Goal: Task Accomplishment & Management: Use online tool/utility

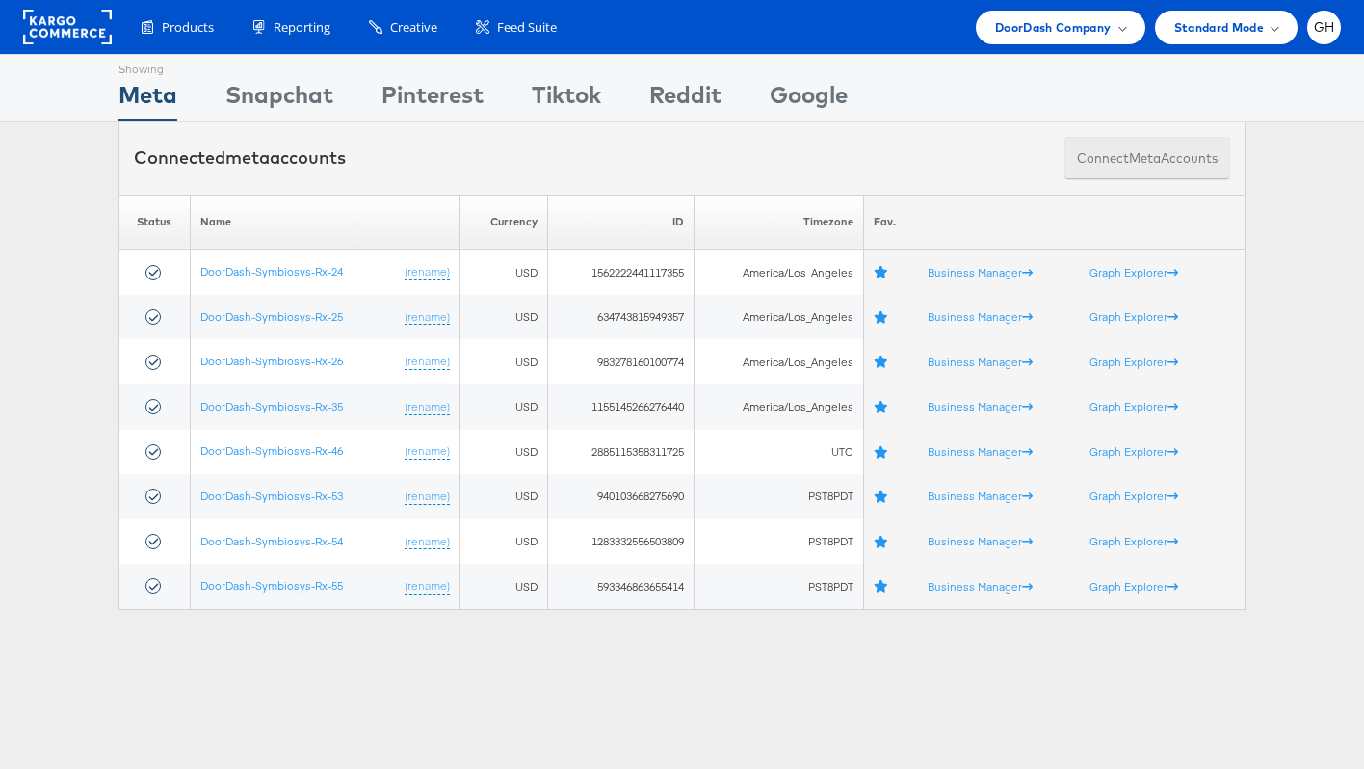
click at [1110, 164] on button "Connect meta Accounts" at bounding box center [1147, 158] width 166 height 43
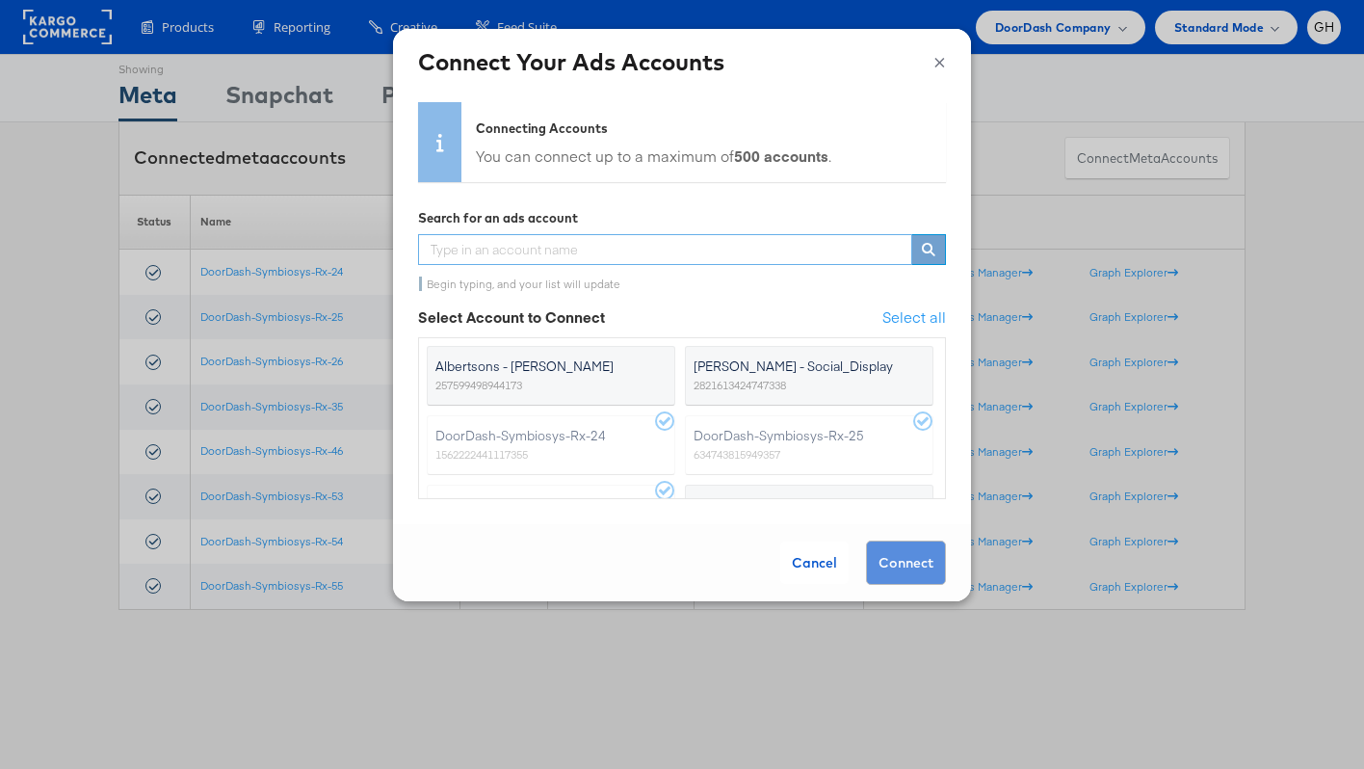
click at [610, 256] on input "text" at bounding box center [665, 249] width 494 height 31
click at [802, 555] on div "Cancel" at bounding box center [814, 562] width 68 height 42
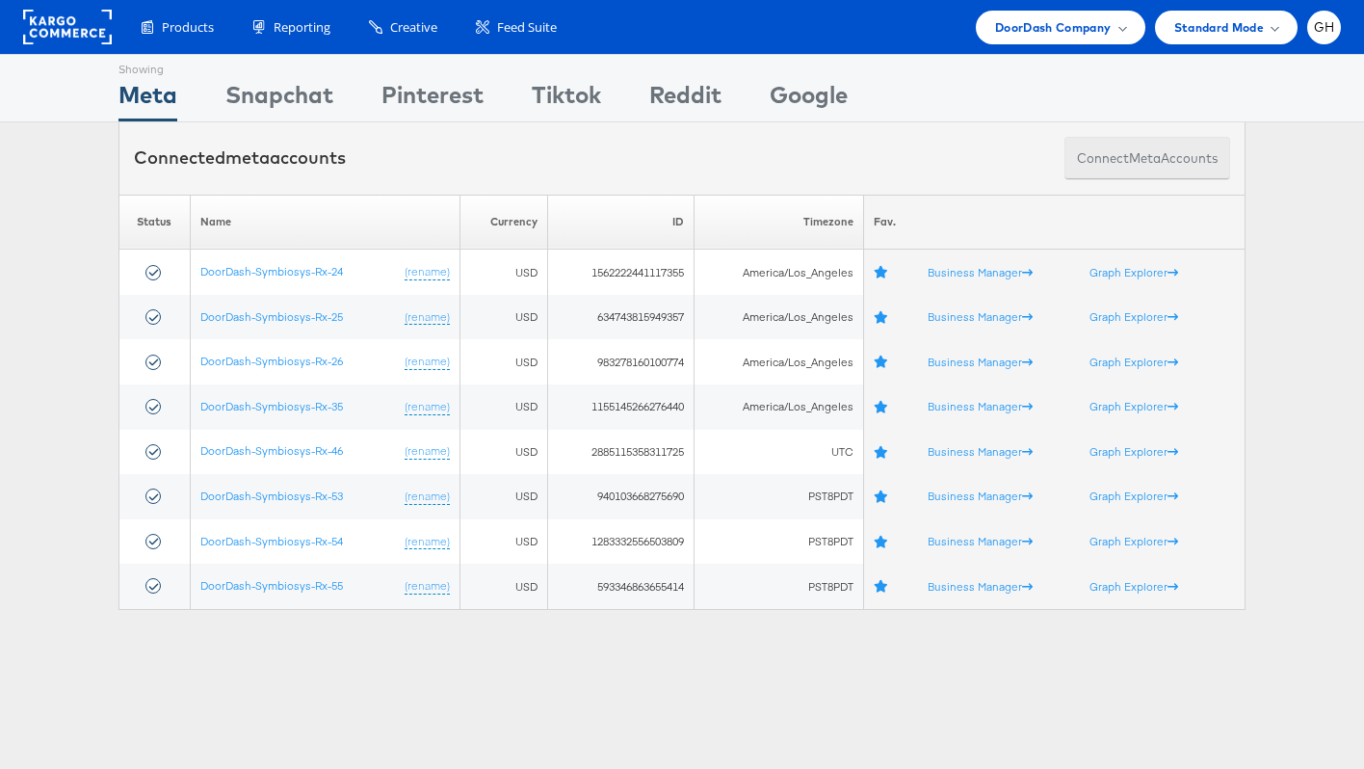
click at [1105, 158] on button "Connect meta Accounts" at bounding box center [1147, 158] width 166 height 43
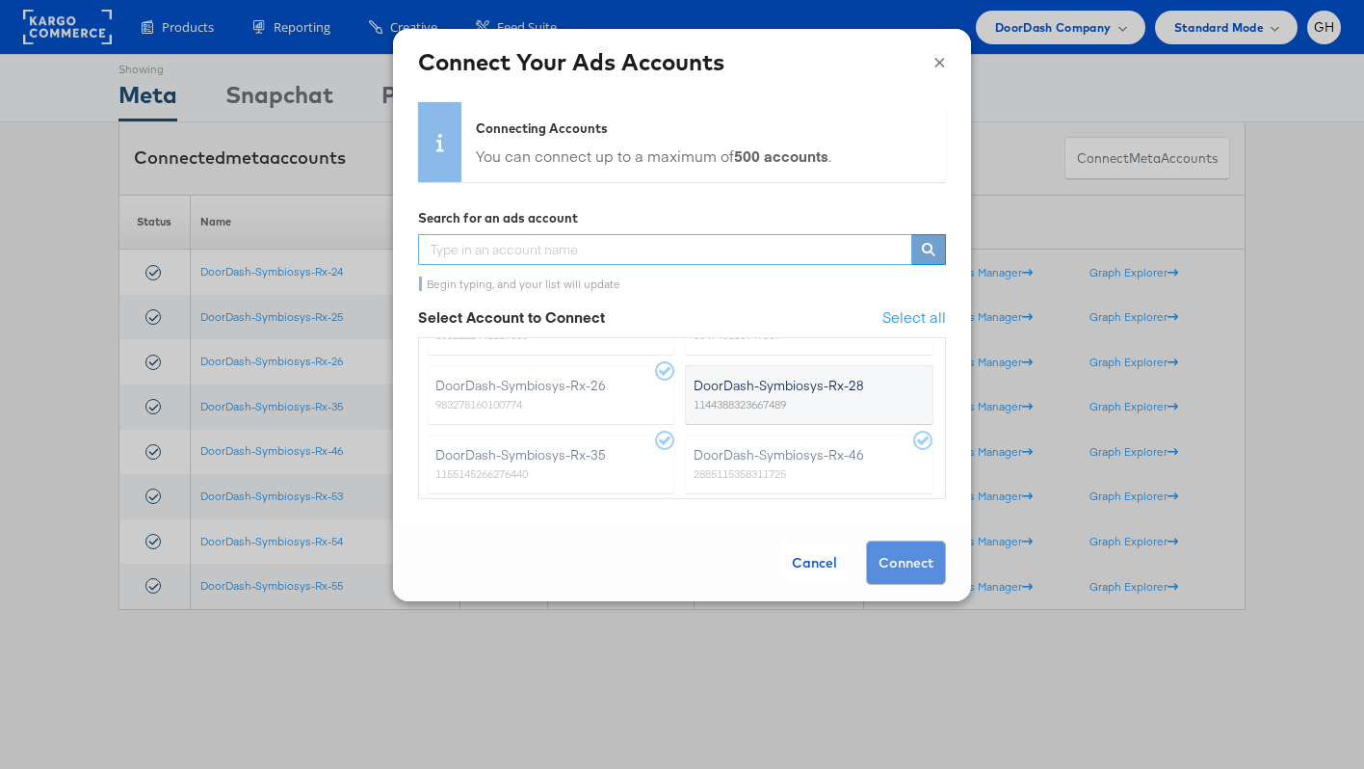
scroll to position [120, 0]
click at [765, 381] on span "DoorDash-Symbiosys-Rx-28" at bounding box center [797, 384] width 208 height 19
click at [0, 0] on input "DoorDash-Symbiosys-Rx-28 1144388323667489" at bounding box center [0, 0] width 0 height 0
click at [895, 554] on button "Connect" at bounding box center [906, 562] width 80 height 44
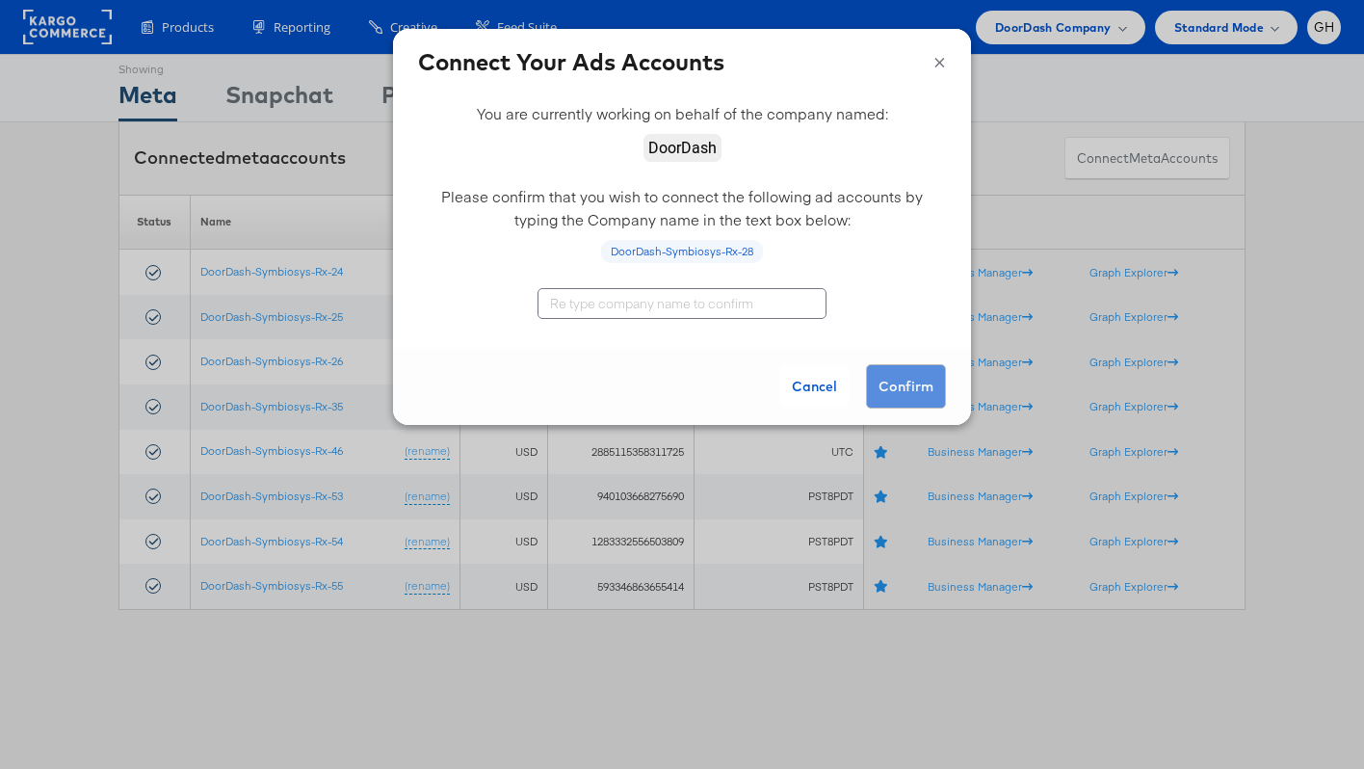
click at [684, 309] on input "text" at bounding box center [681, 303] width 289 height 31
type input "DoorDash"
click at [901, 373] on button "Confirm" at bounding box center [906, 386] width 80 height 44
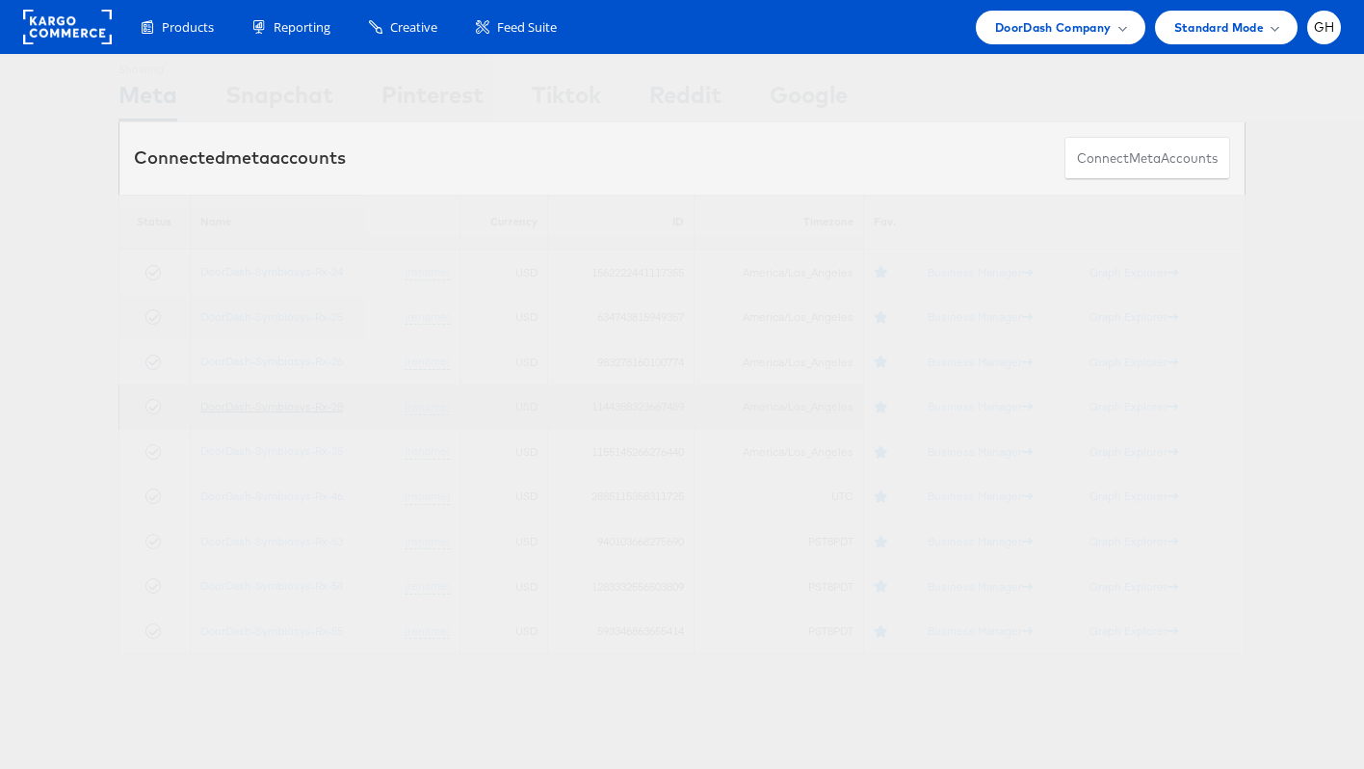
click at [322, 408] on link "DoorDash-Symbiosys-Rx-28" at bounding box center [271, 406] width 143 height 14
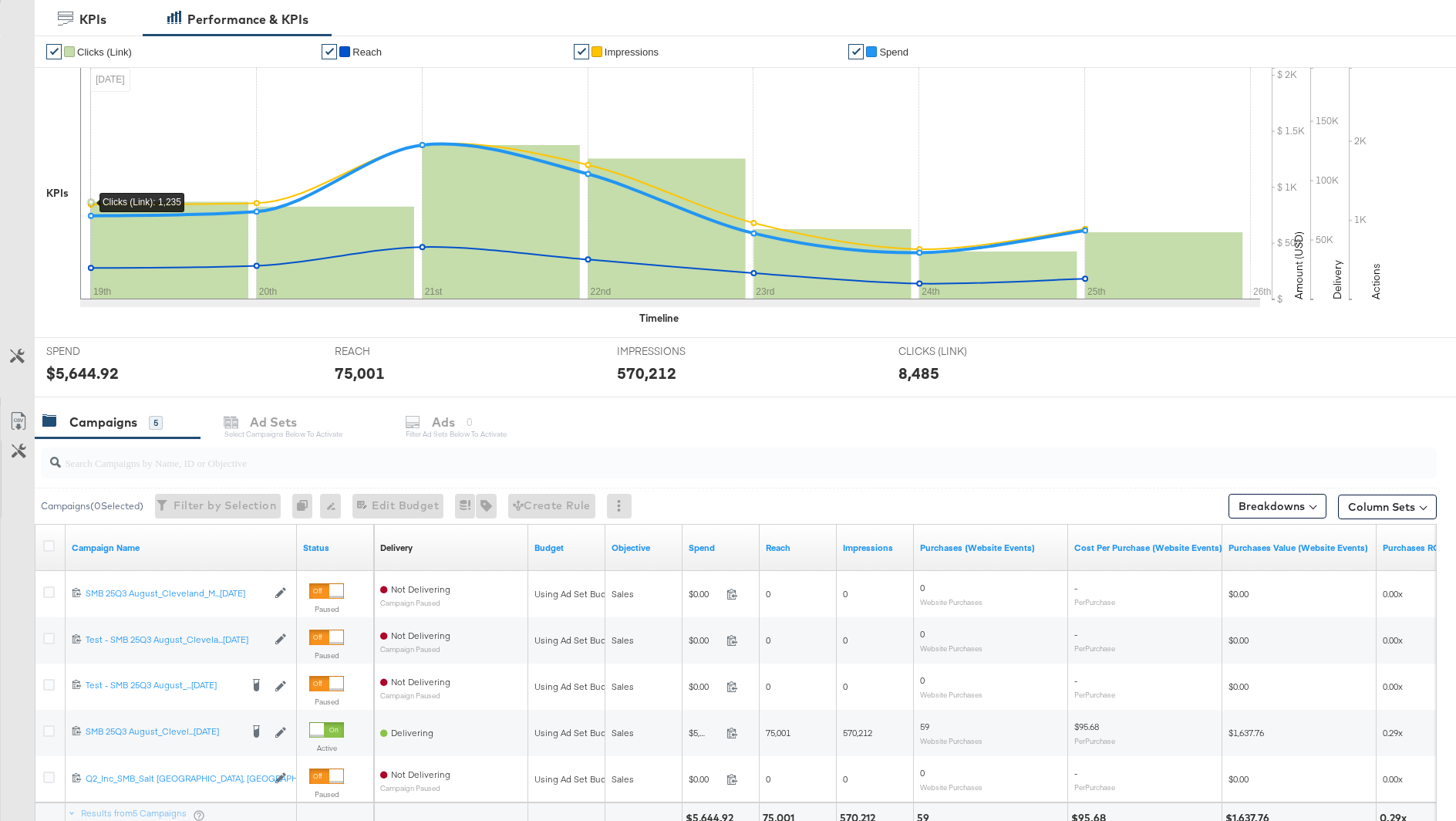
scroll to position [439, 0]
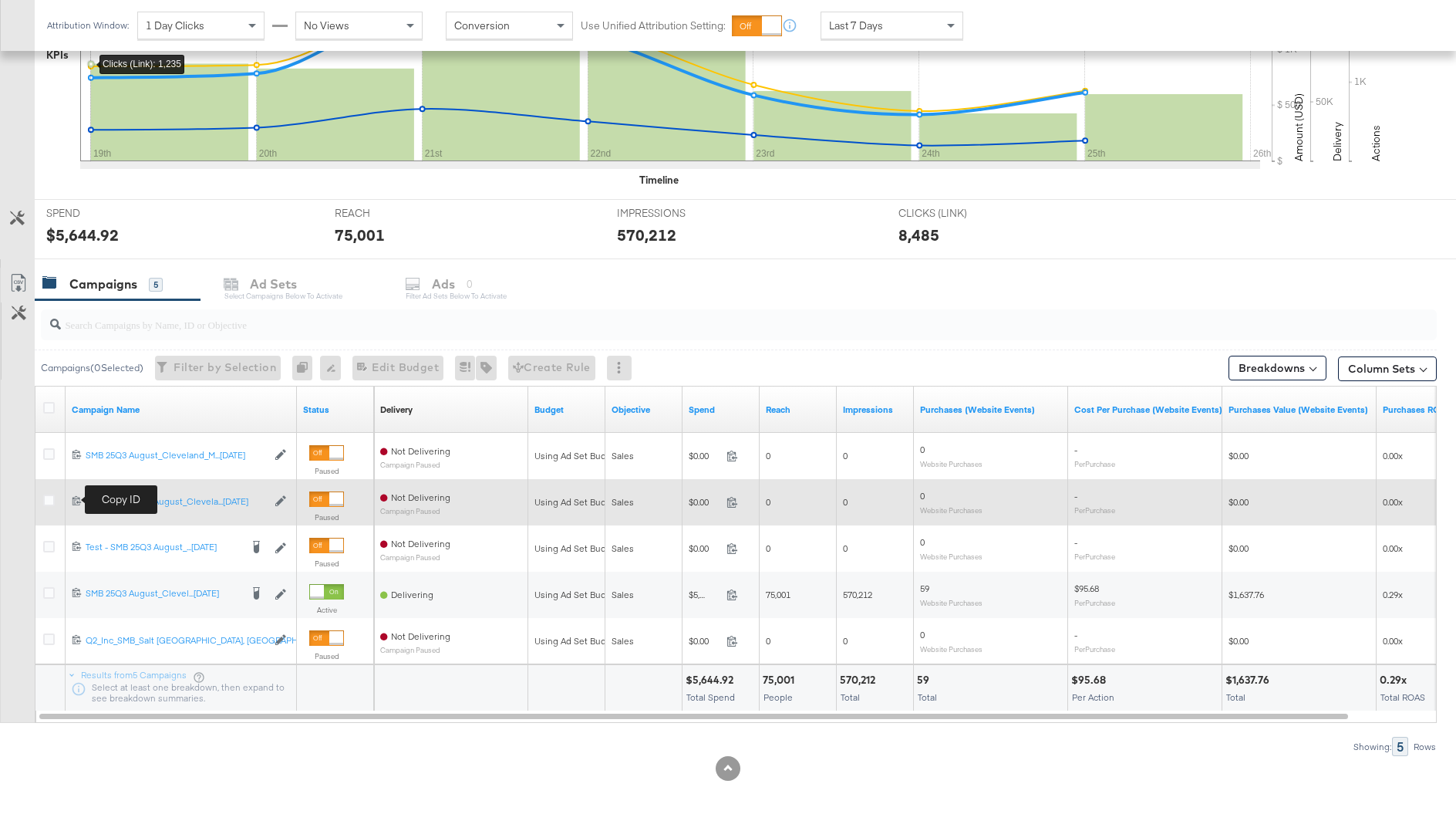
click at [75, 497] on icon at bounding box center [77, 500] width 10 height 10
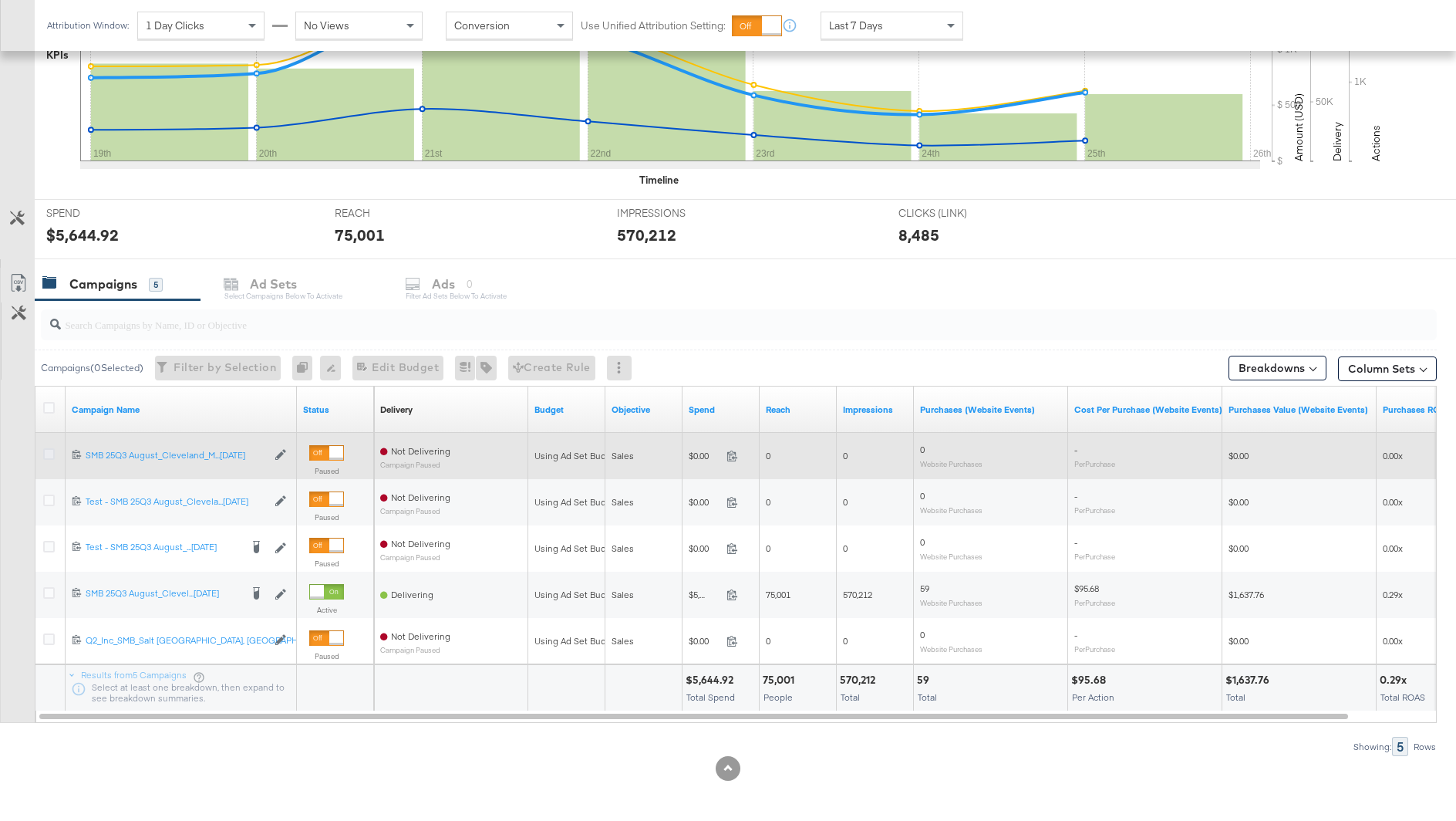
click at [50, 452] on icon at bounding box center [49, 454] width 11 height 11
click at [0, 0] on input "checkbox" at bounding box center [0, 0] width 0 height 0
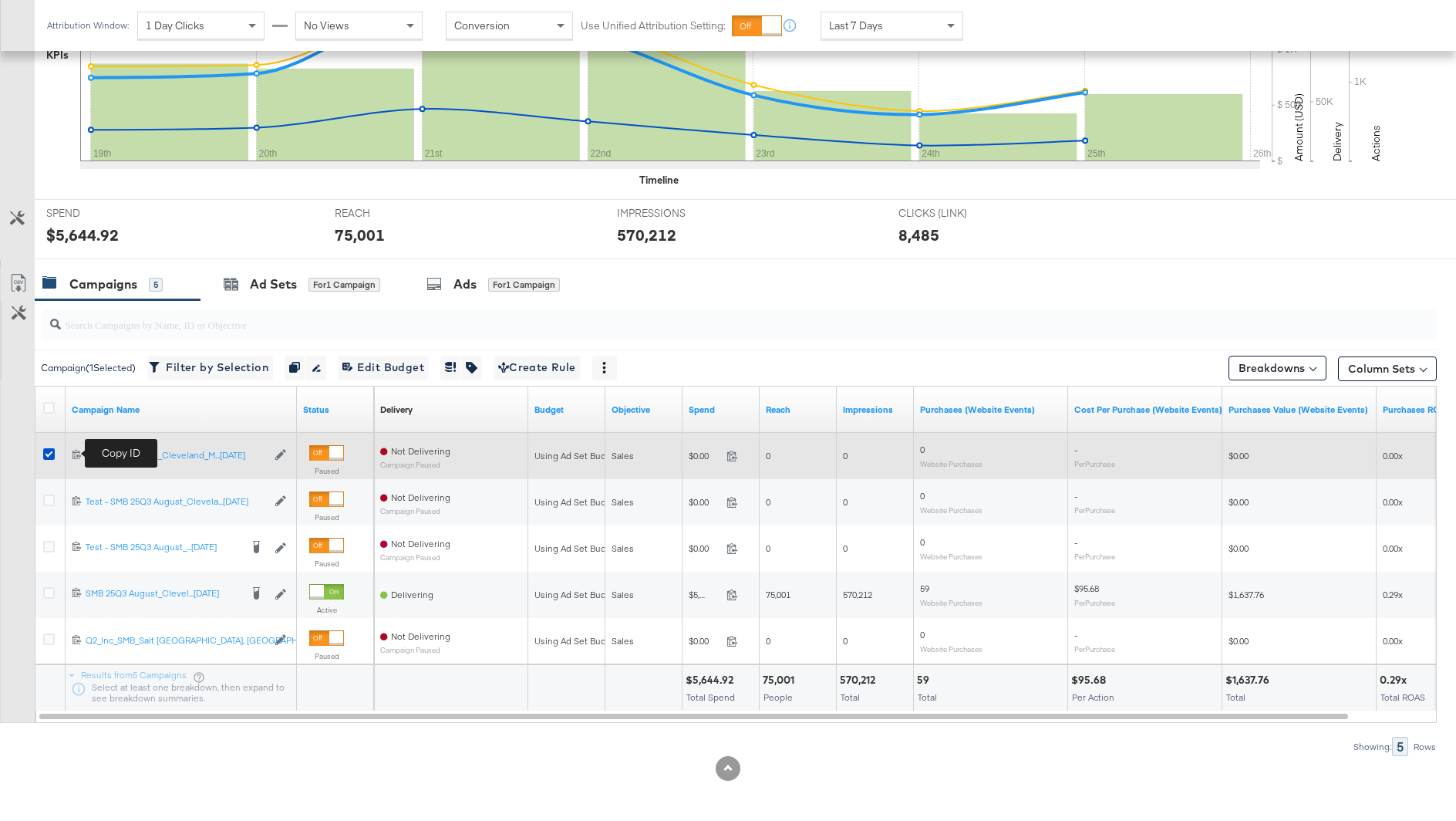
click at [72, 449] on icon at bounding box center [77, 454] width 10 height 10
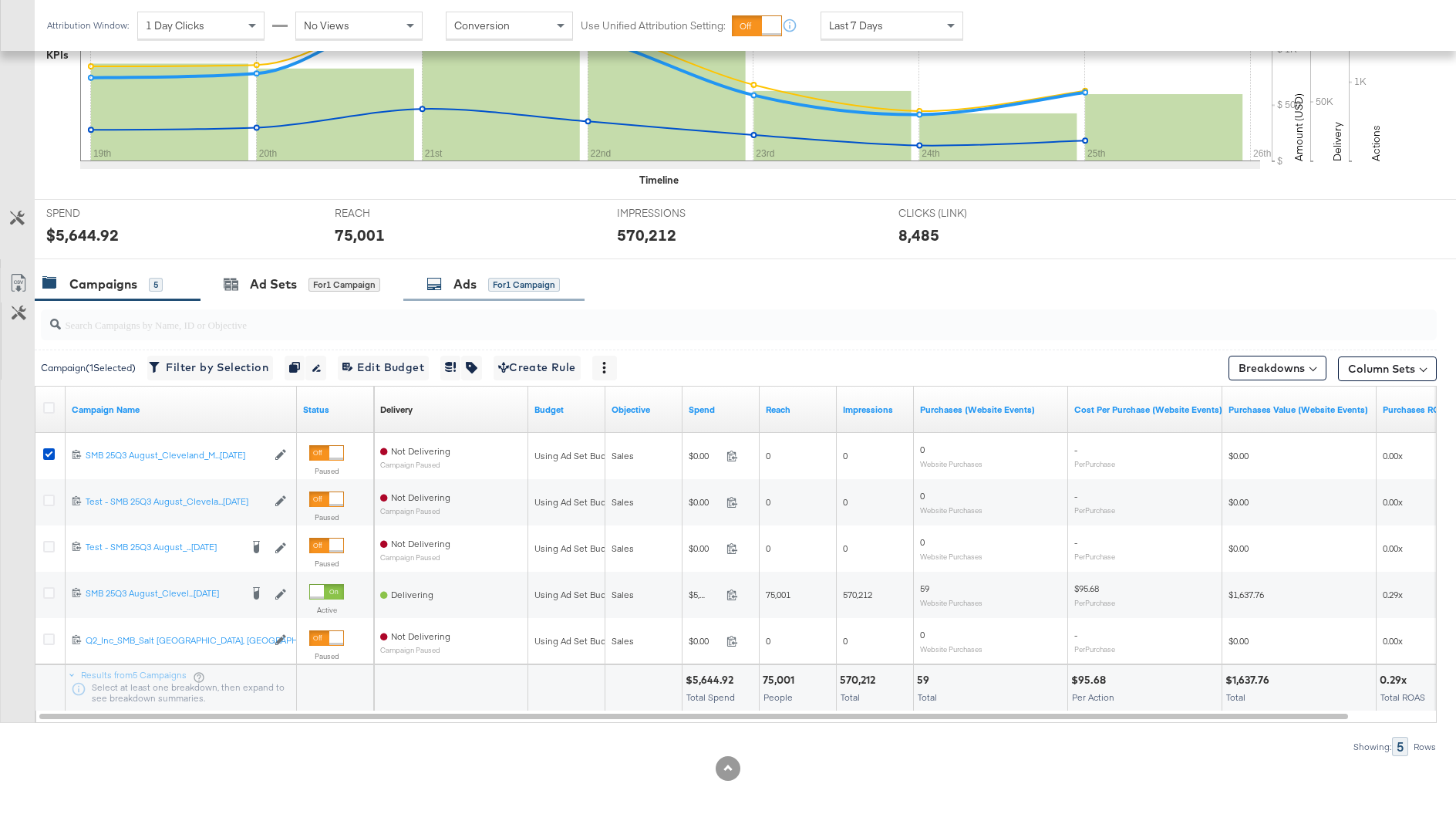
click at [455, 284] on div "Ads" at bounding box center [465, 284] width 23 height 18
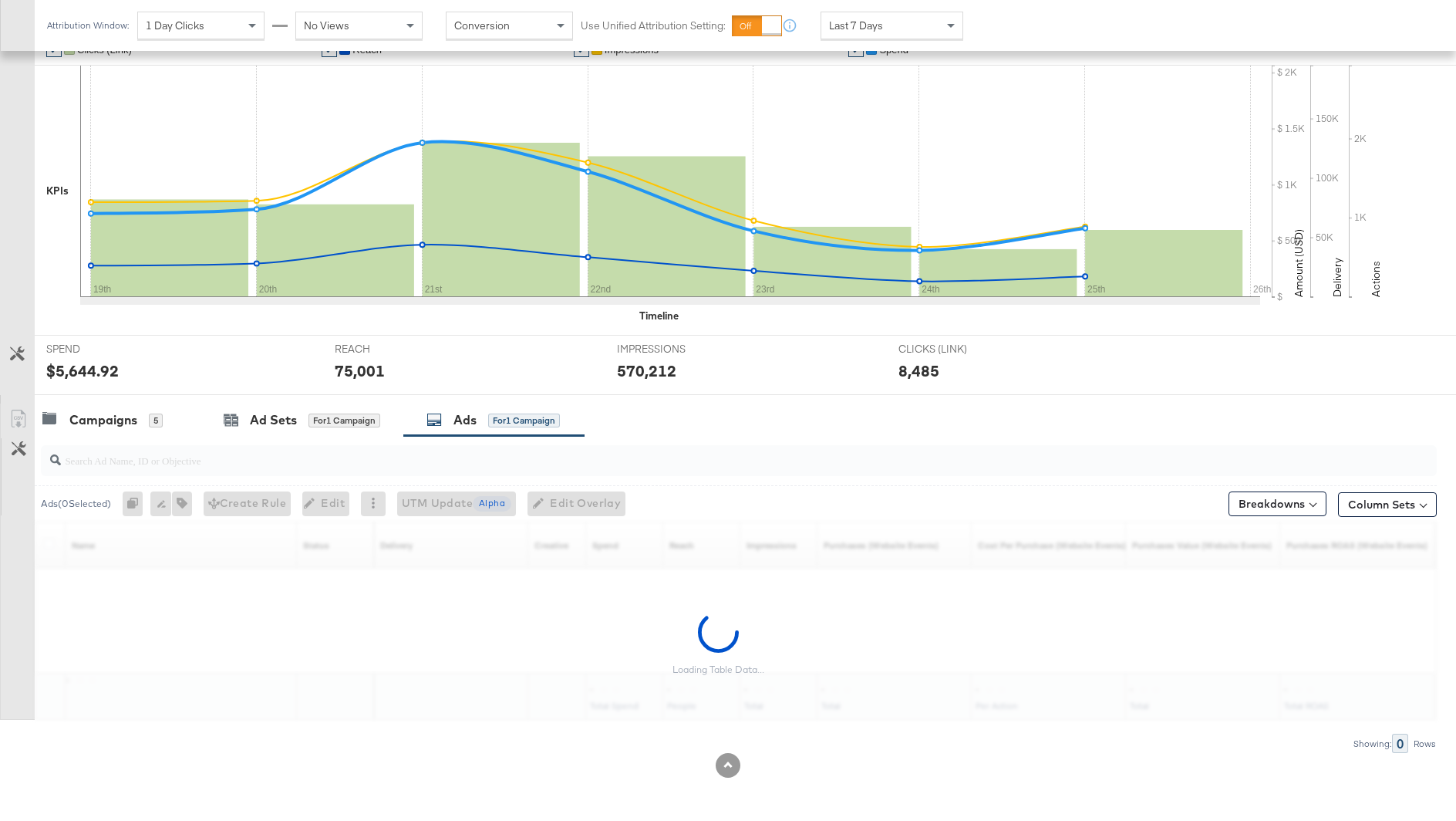
scroll to position [300, 0]
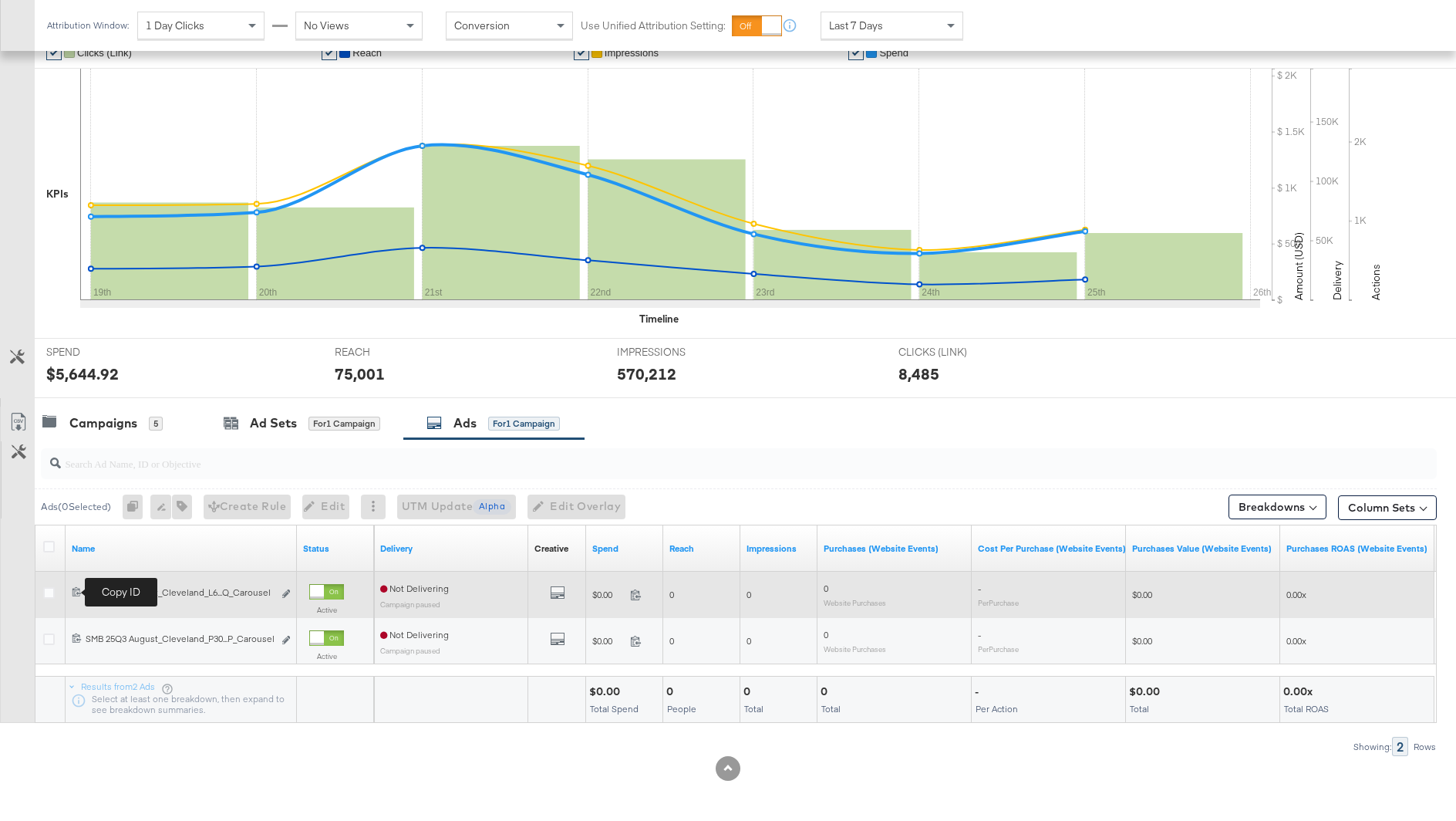
click at [73, 587] on icon at bounding box center [77, 592] width 9 height 10
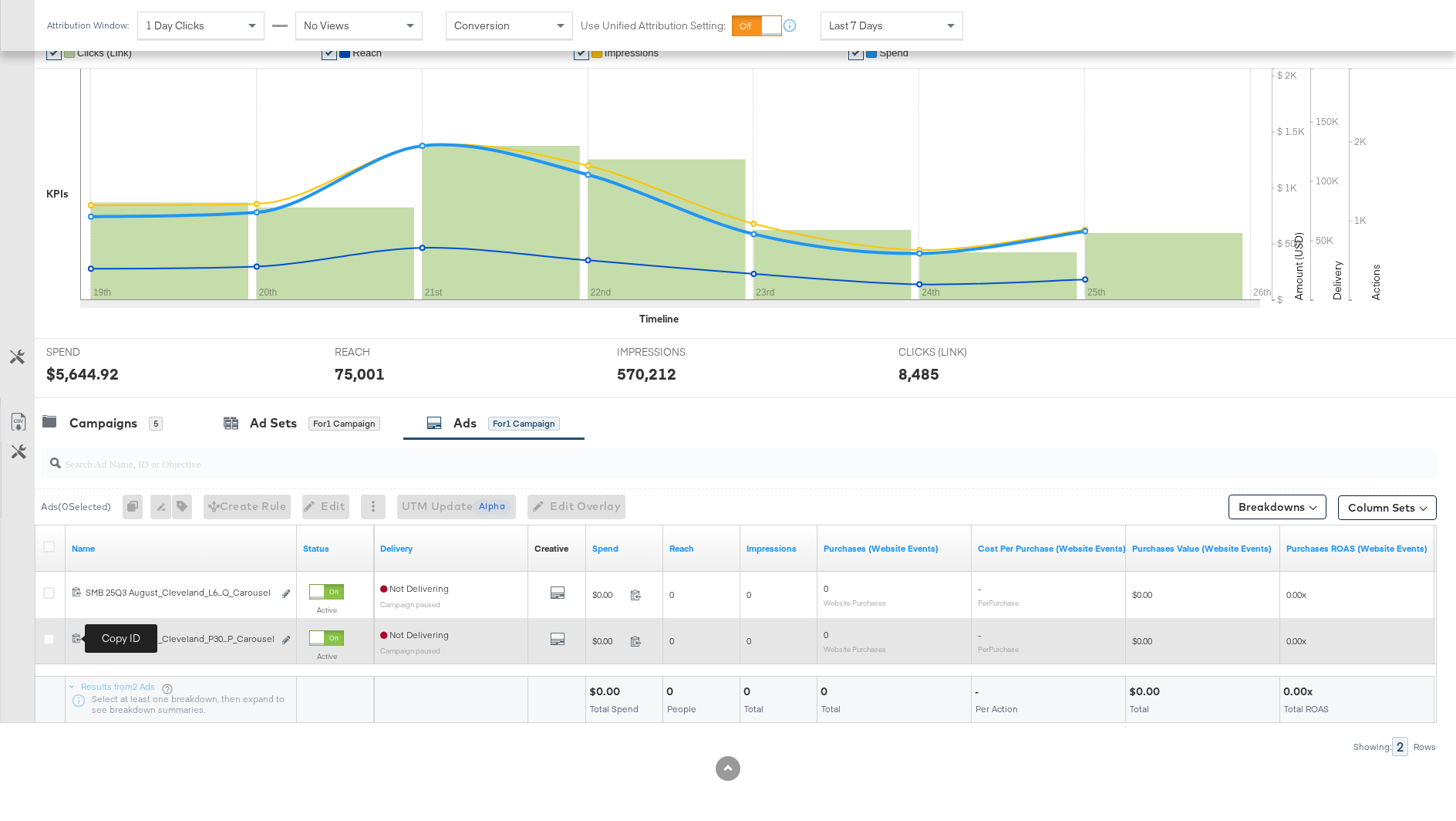
click at [78, 640] on span at bounding box center [78, 639] width 14 height 11
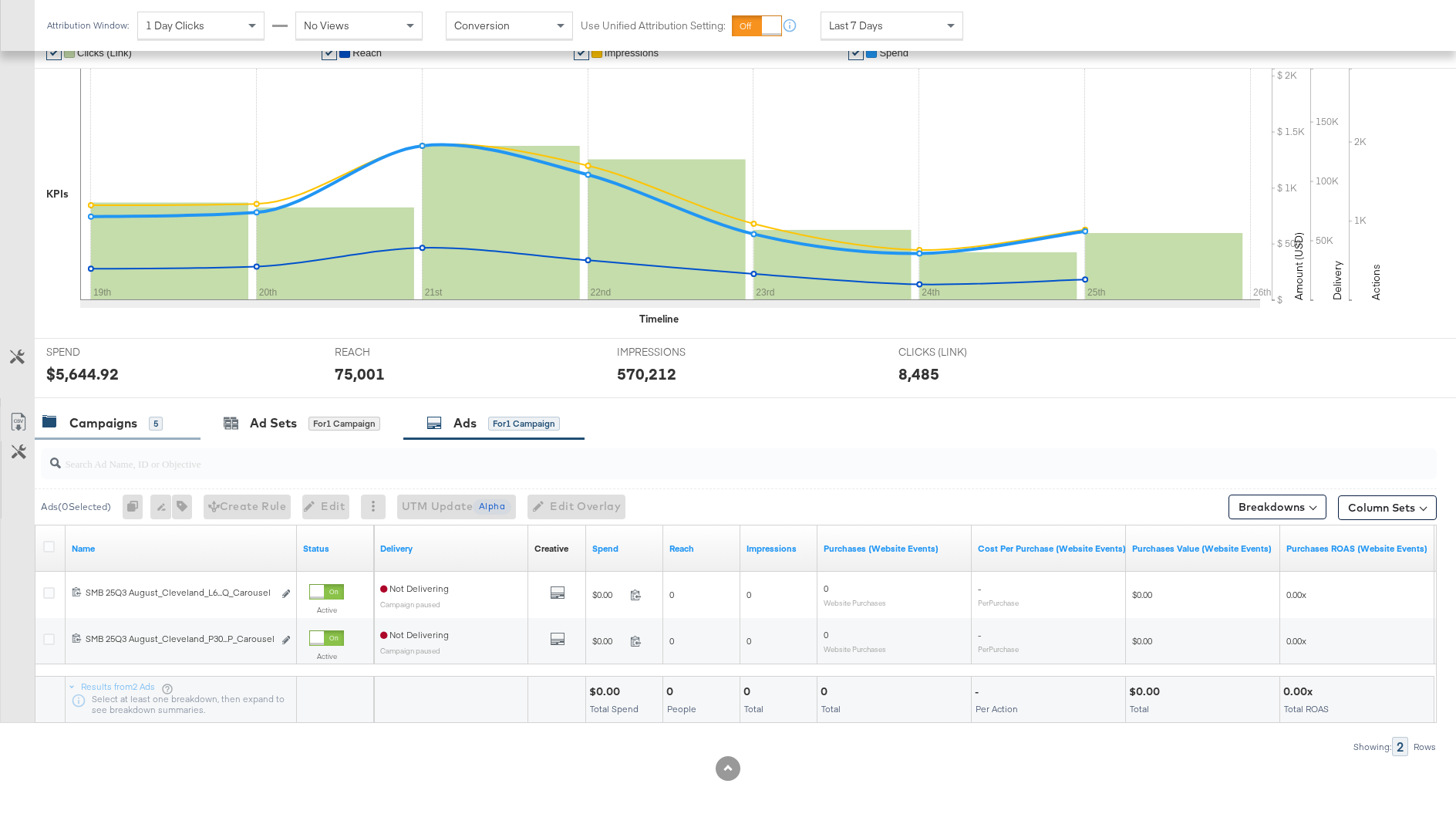
click at [136, 425] on div "Campaigns" at bounding box center [103, 423] width 68 height 18
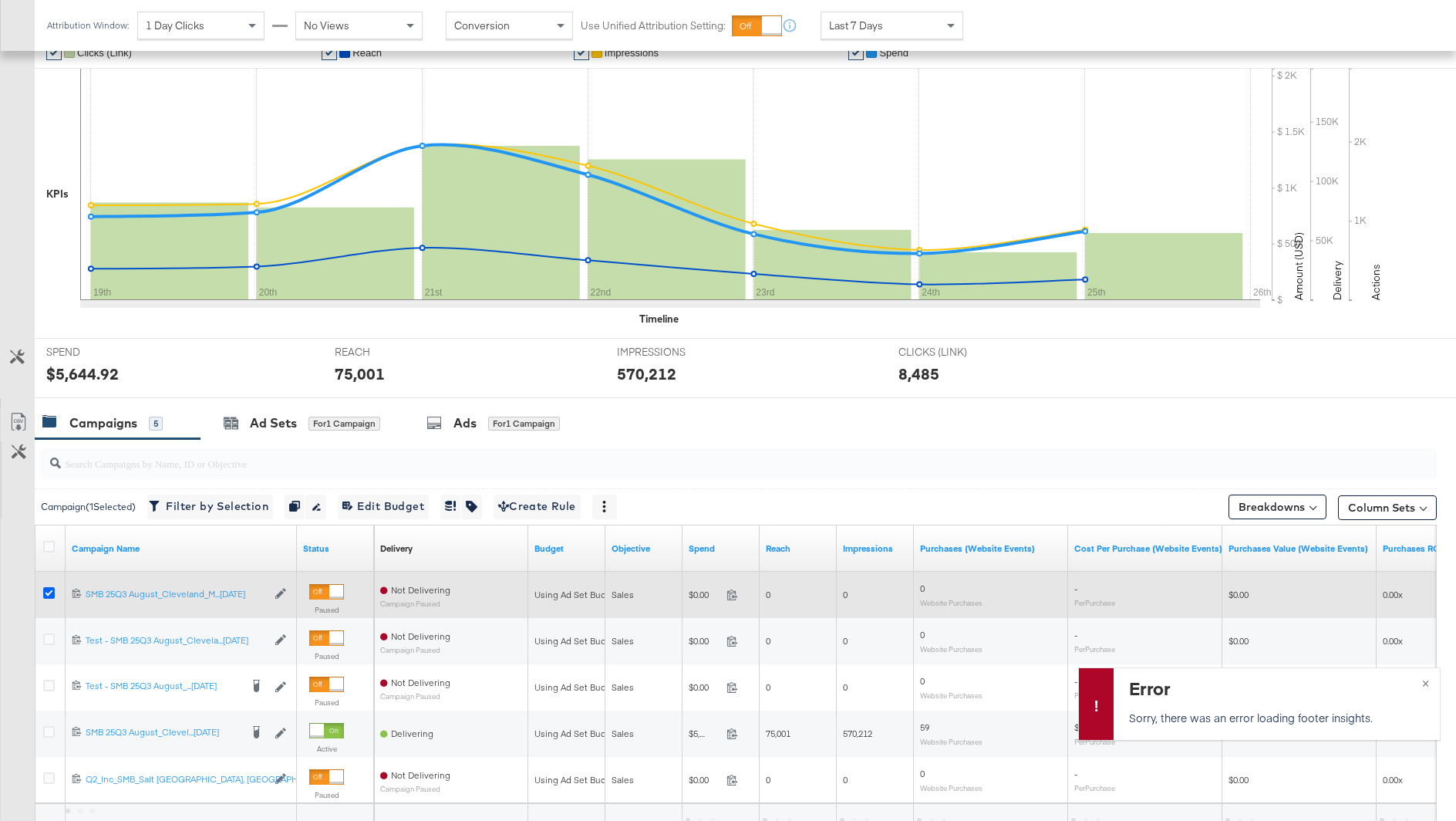
click at [51, 588] on icon at bounding box center [49, 593] width 11 height 11
click at [0, 0] on input "checkbox" at bounding box center [0, 0] width 0 height 0
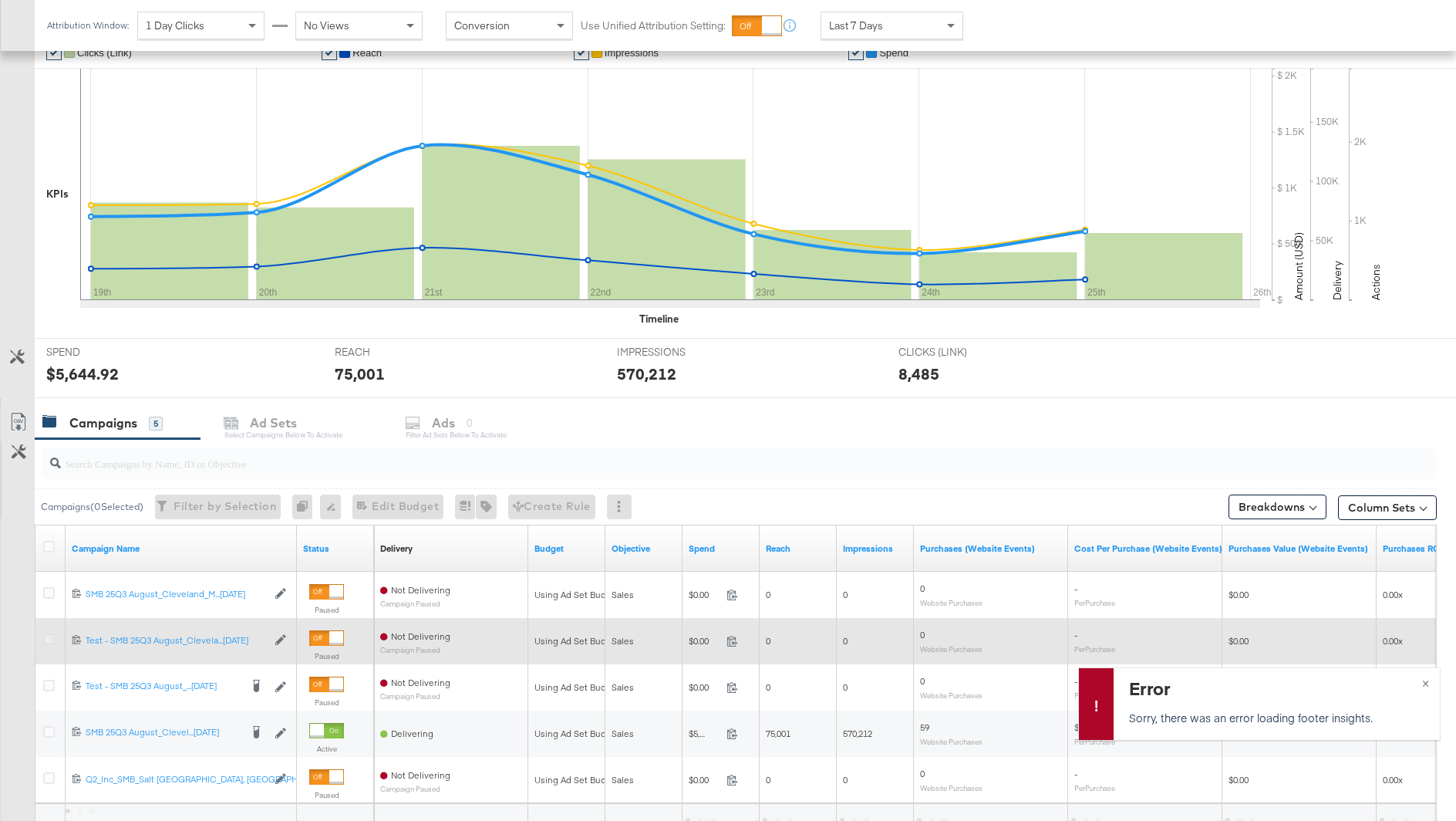
click at [49, 634] on icon at bounding box center [49, 639] width 11 height 11
click at [0, 0] on input "checkbox" at bounding box center [0, 0] width 0 height 0
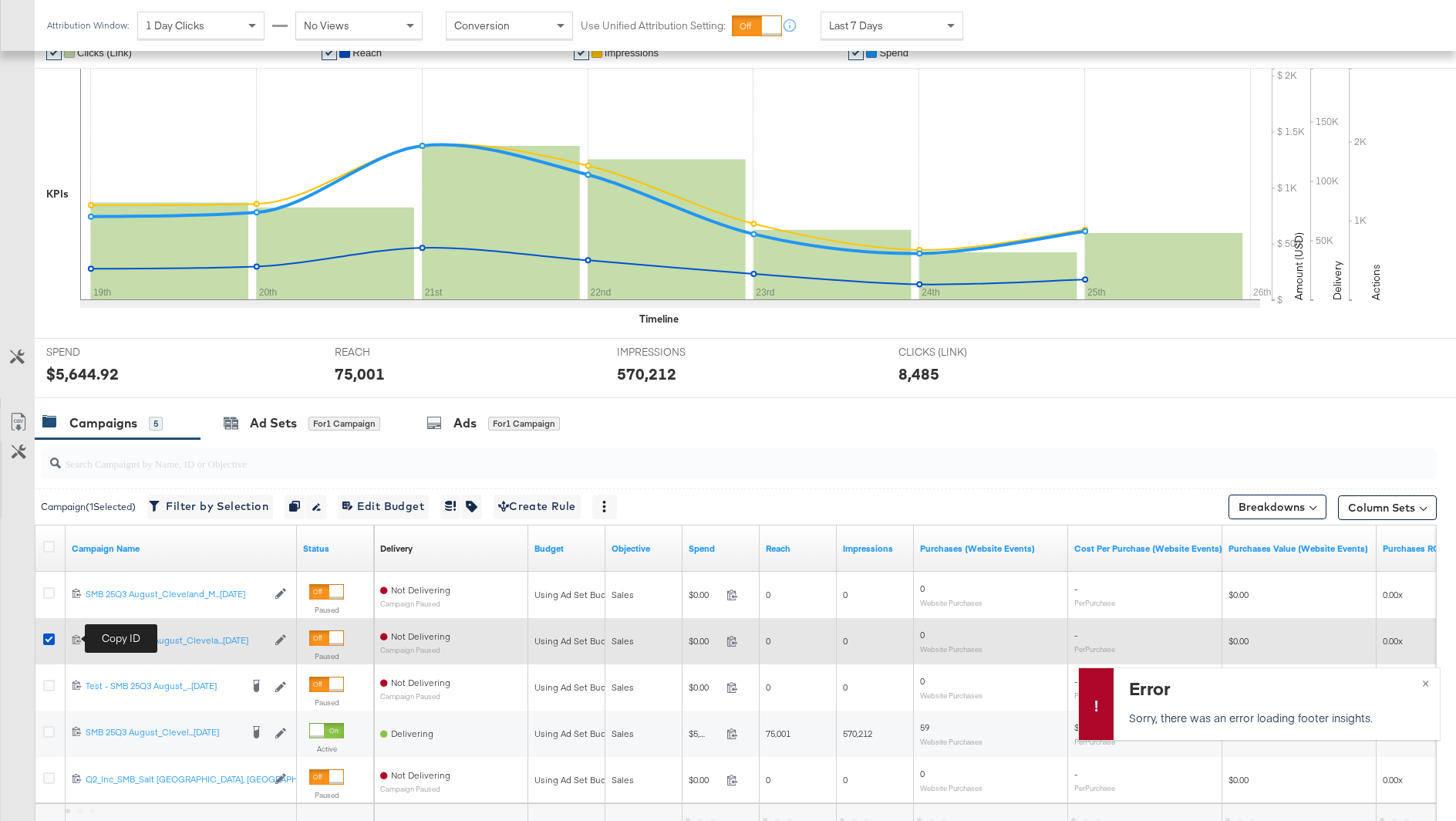
click at [75, 636] on icon at bounding box center [77, 639] width 10 height 10
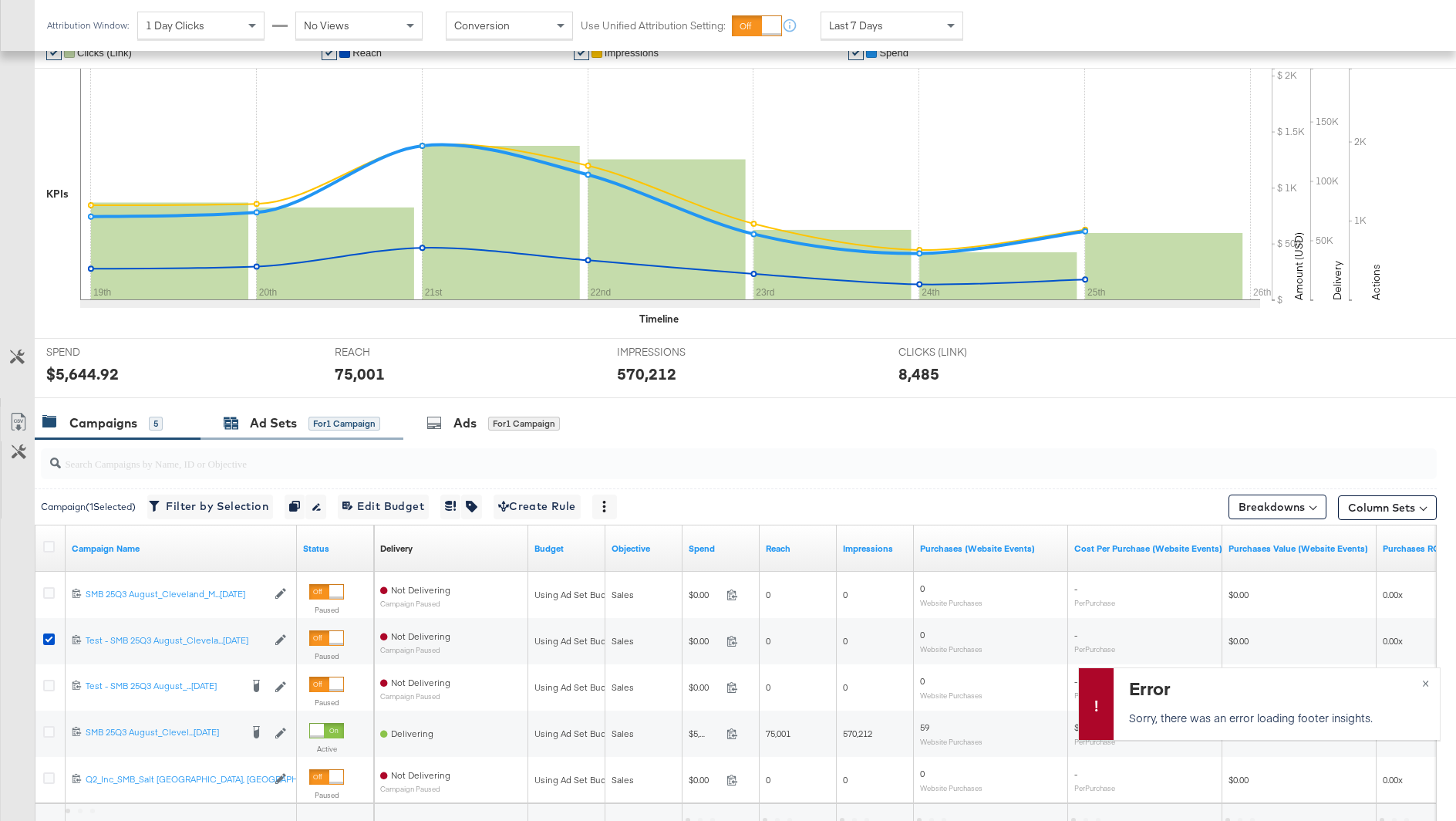
click at [358, 428] on div "for 1 Campaign" at bounding box center [344, 423] width 72 height 14
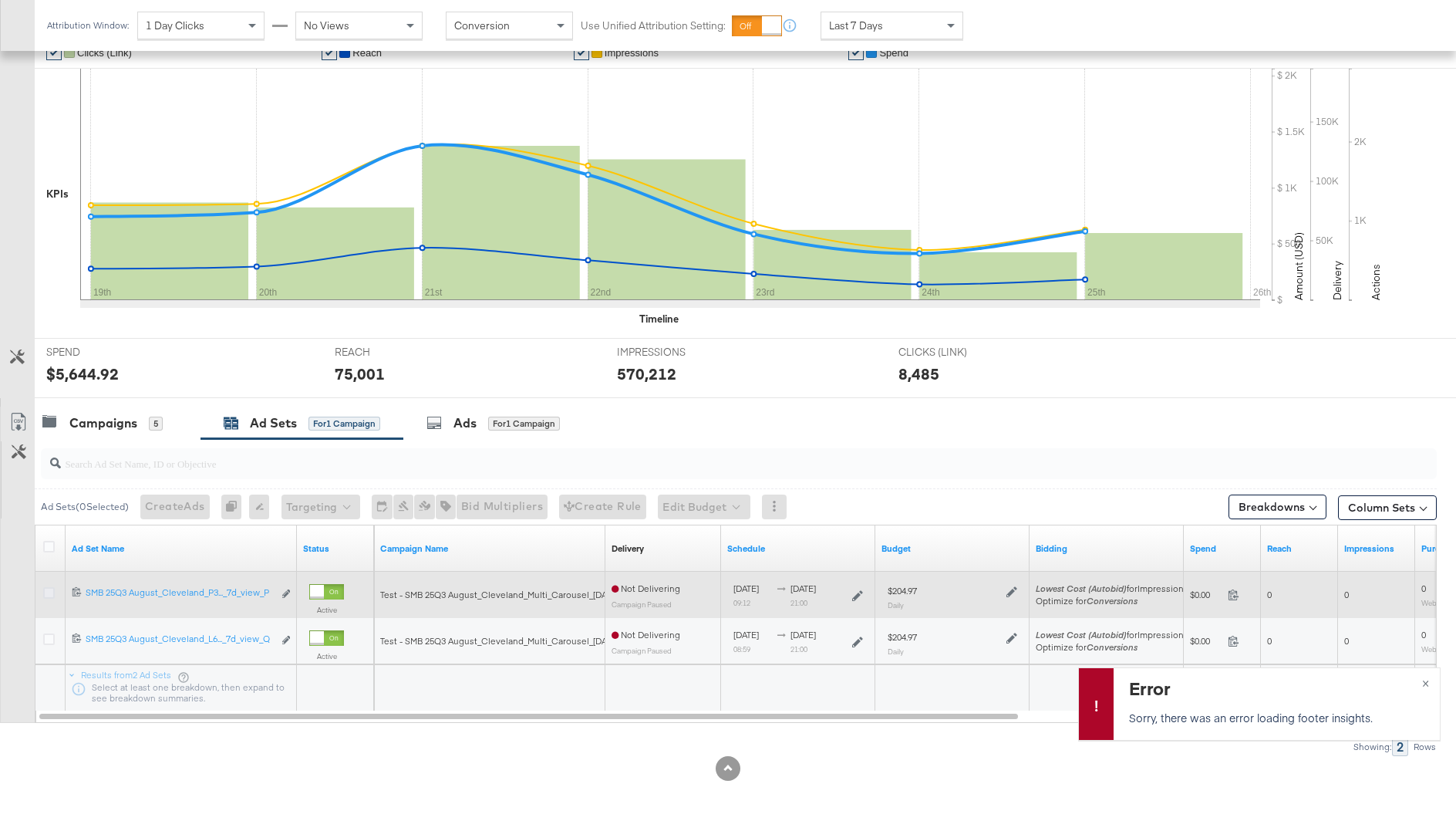
click at [50, 591] on icon at bounding box center [49, 593] width 11 height 11
click at [0, 0] on input "checkbox" at bounding box center [0, 0] width 0 height 0
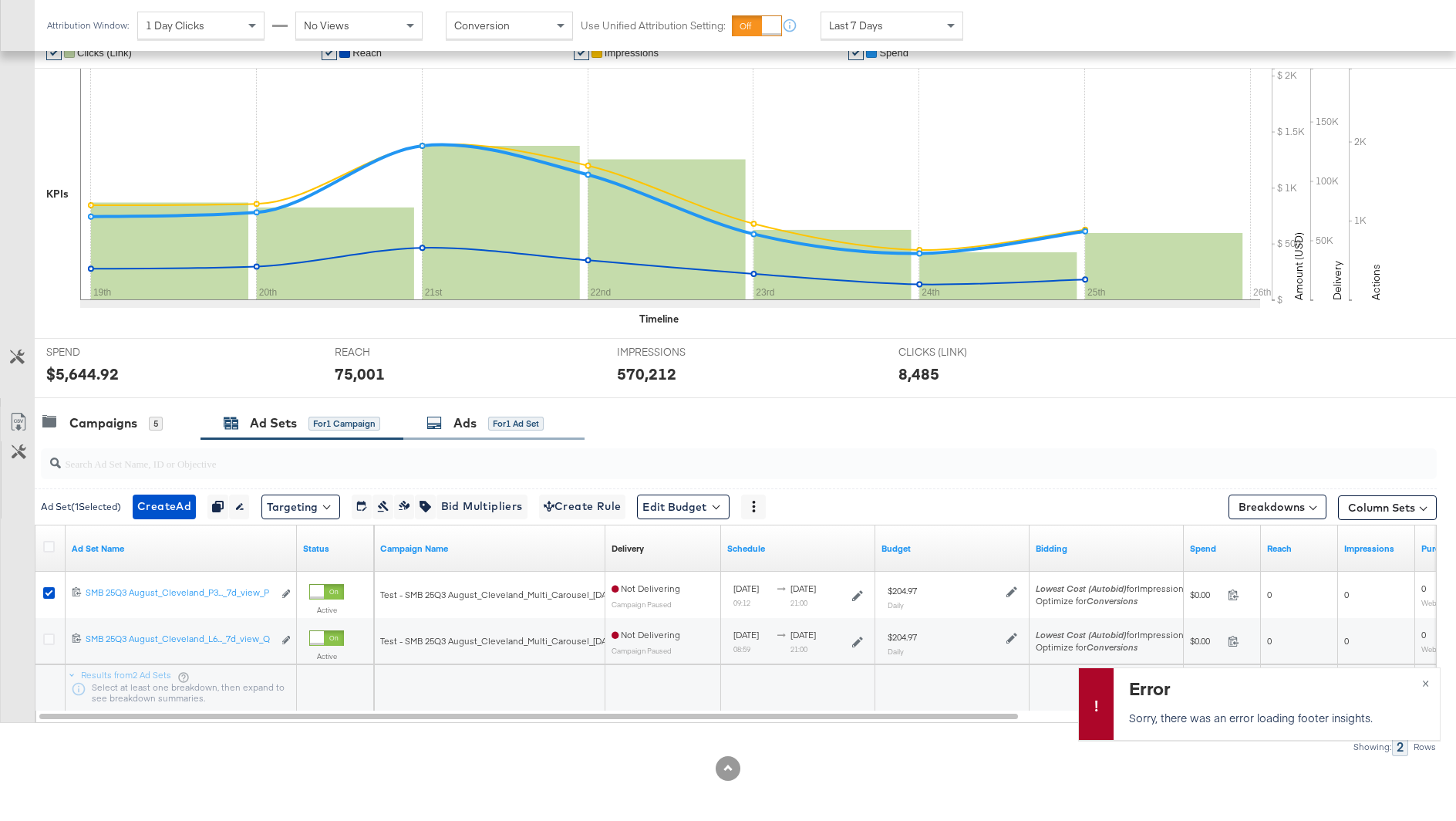
click at [453, 429] on div "Ads for 1 Ad Set" at bounding box center [485, 423] width 117 height 18
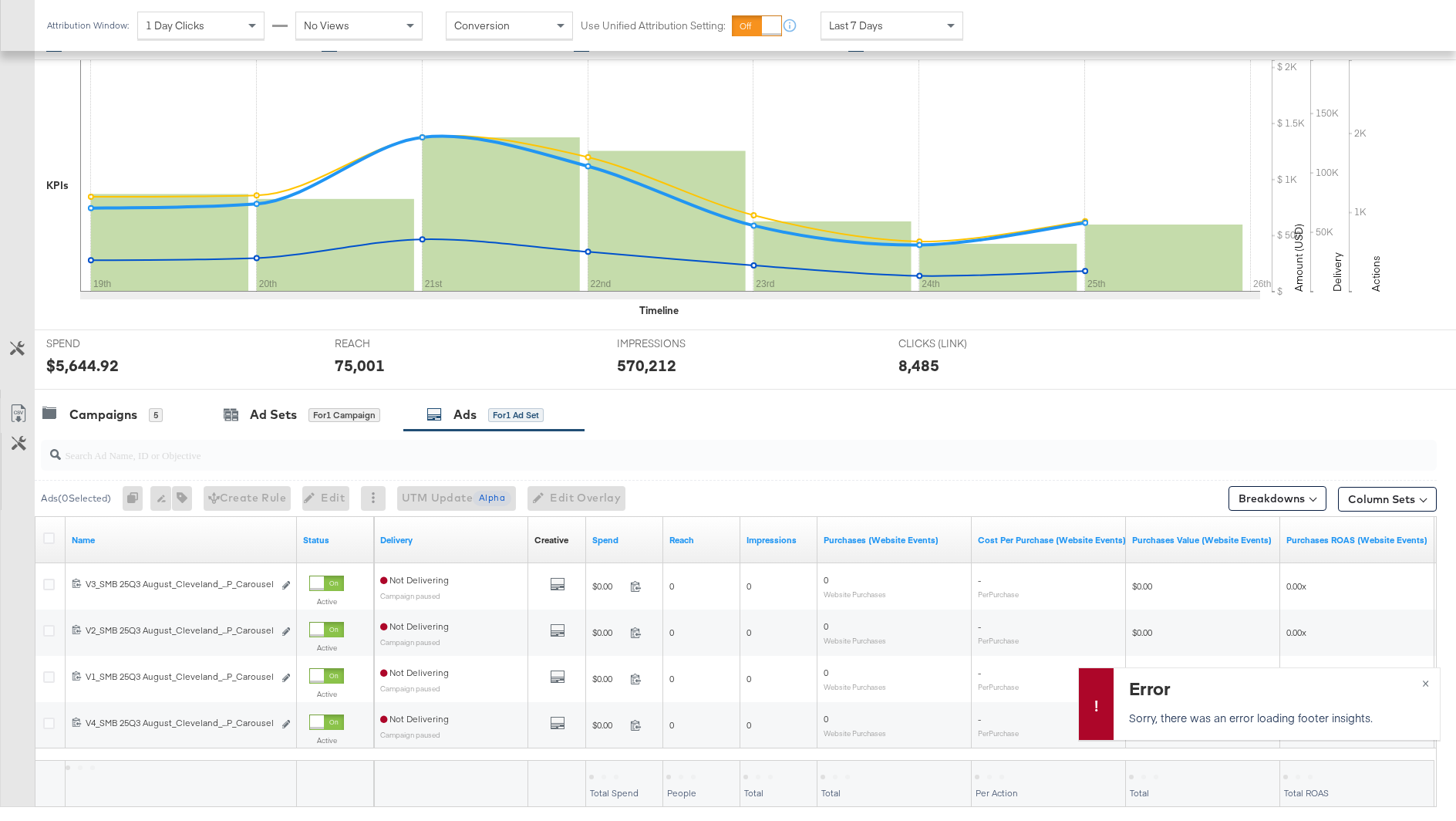
scroll to position [356, 0]
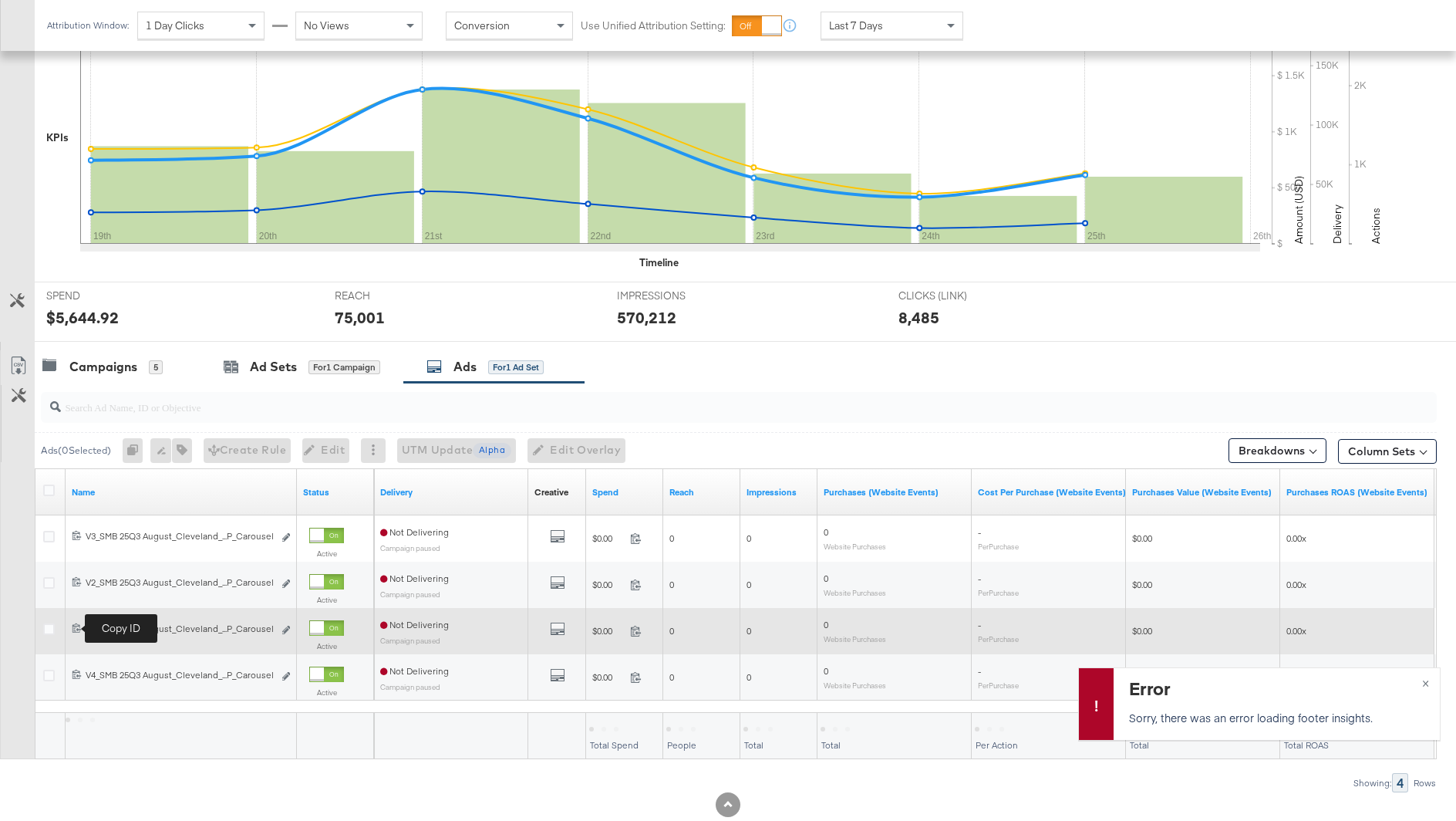
click at [74, 628] on icon at bounding box center [77, 627] width 10 height 10
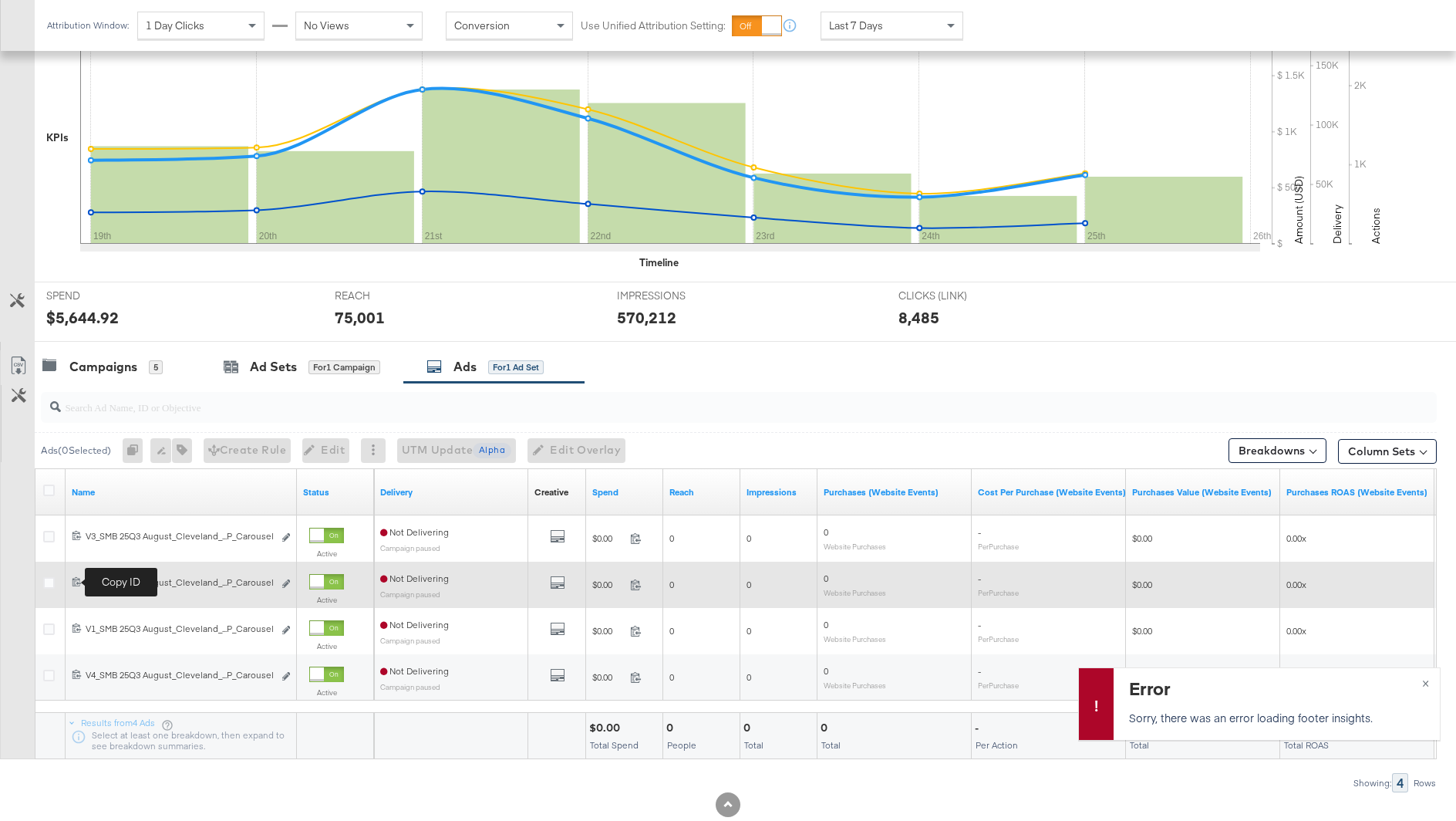
click at [74, 578] on icon at bounding box center [77, 581] width 10 height 10
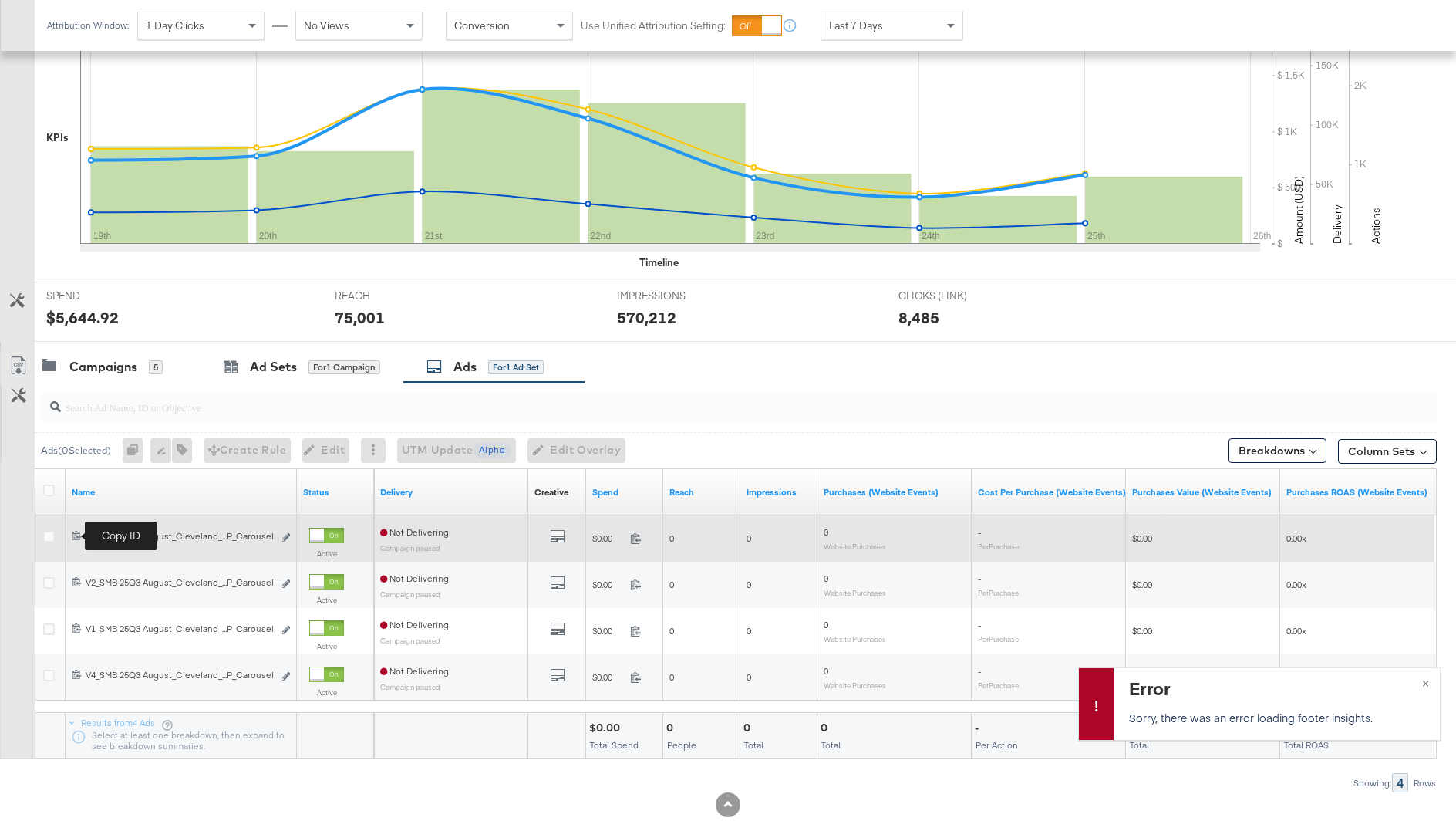
click at [73, 533] on icon at bounding box center [77, 535] width 10 height 10
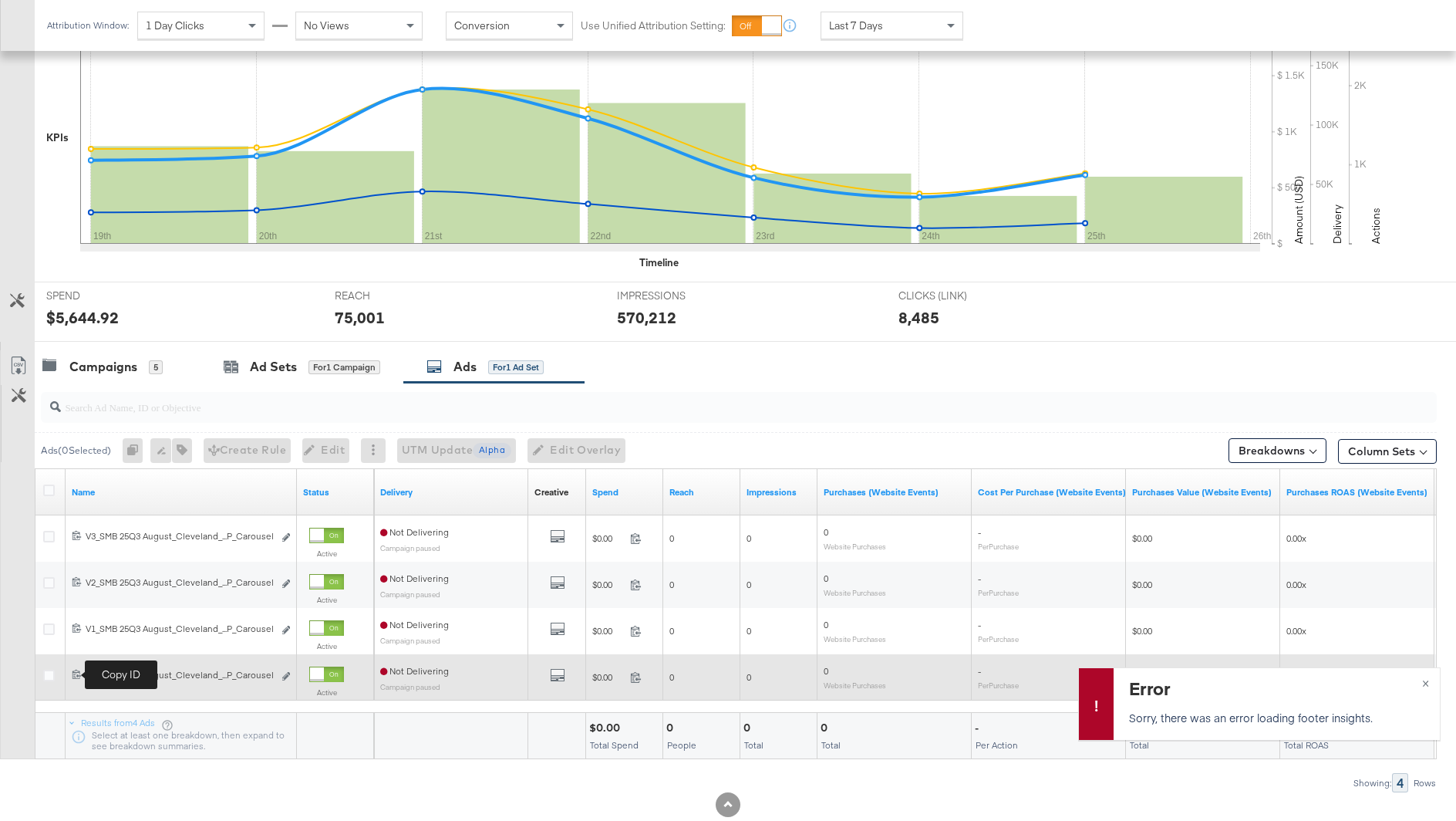
click at [75, 674] on icon at bounding box center [77, 674] width 10 height 10
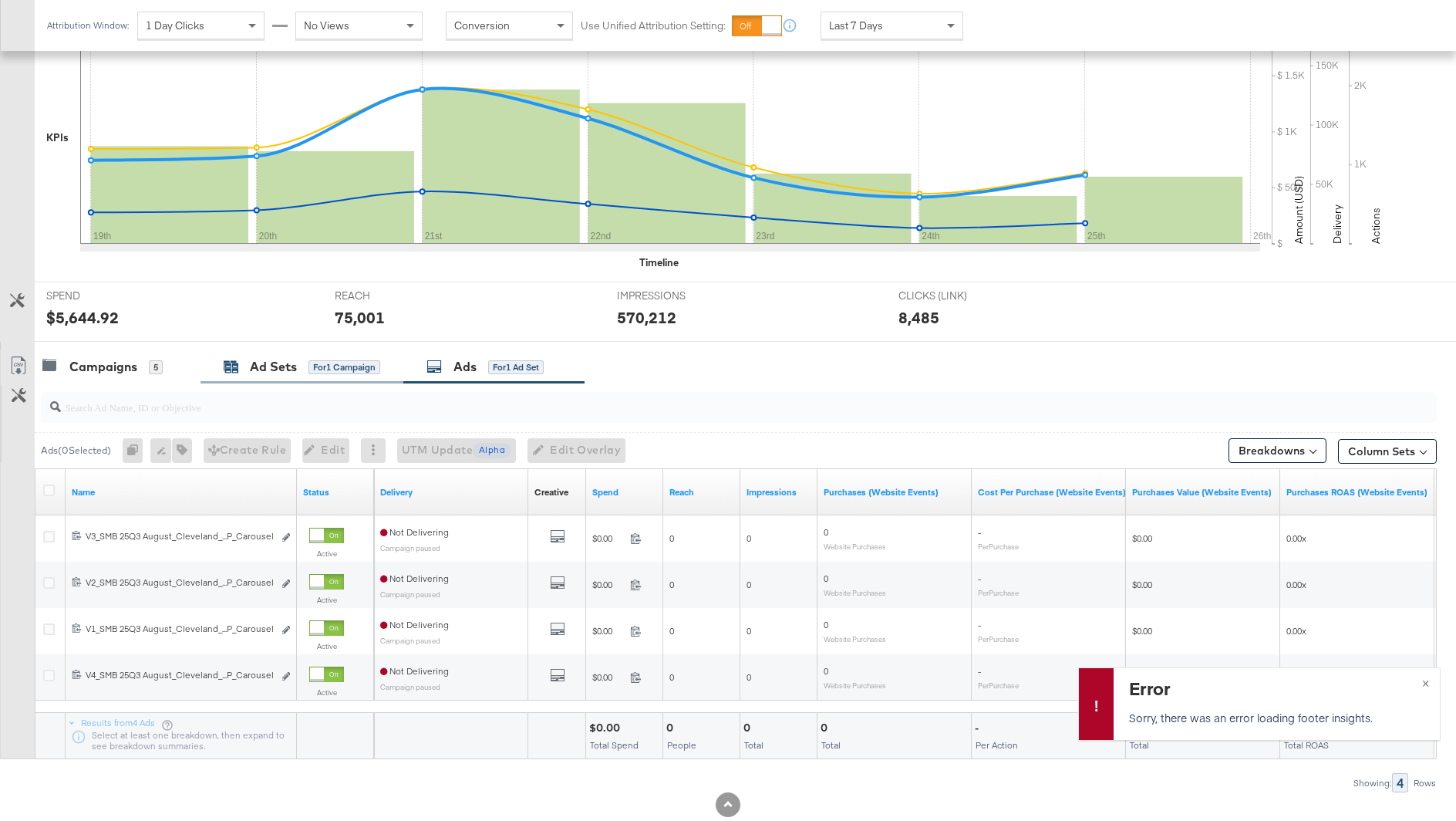
click at [256, 358] on div "Ad Sets" at bounding box center [273, 367] width 47 height 18
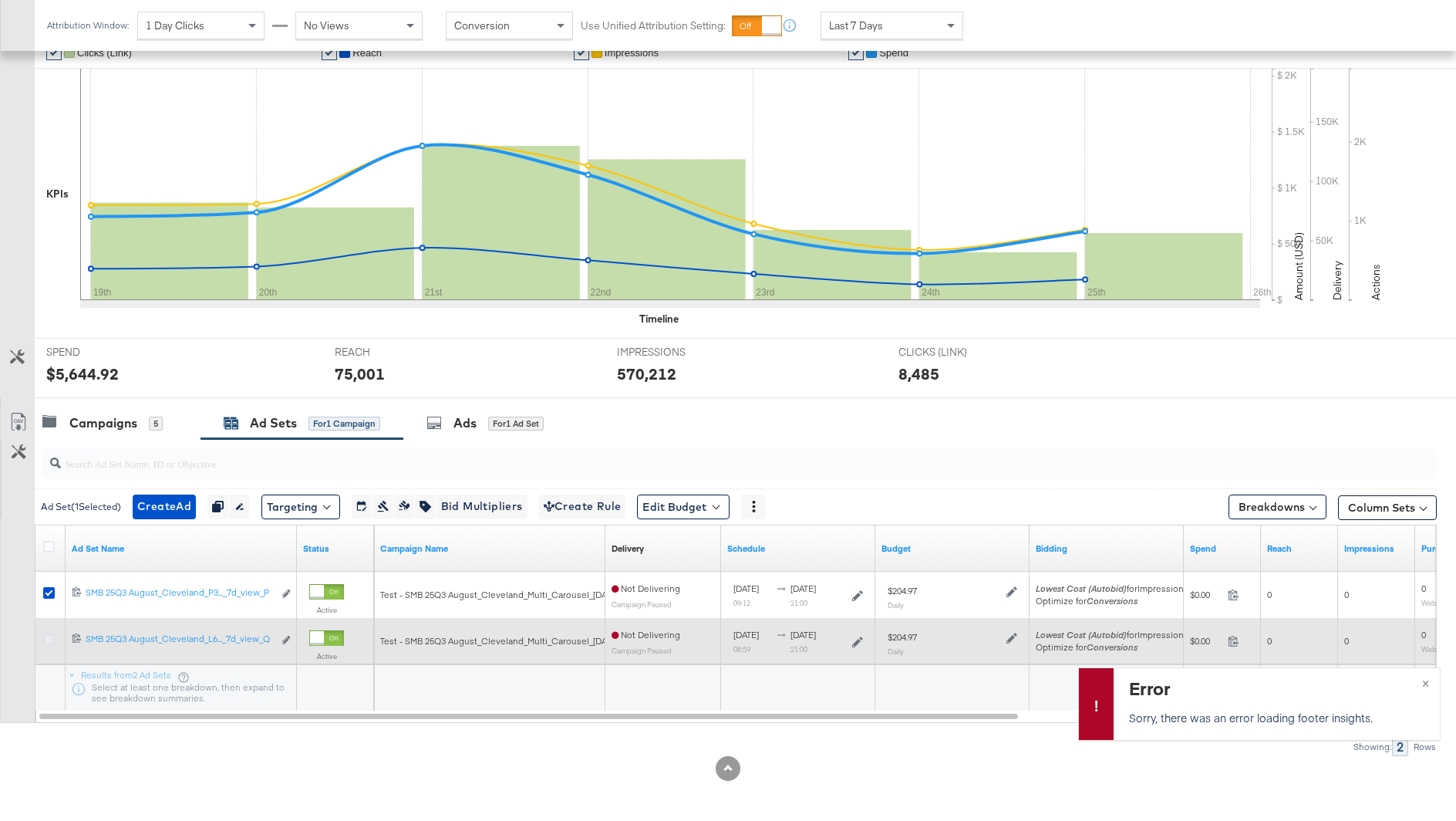
click at [52, 638] on icon at bounding box center [49, 639] width 11 height 11
click at [0, 0] on input "checkbox" at bounding box center [0, 0] width 0 height 0
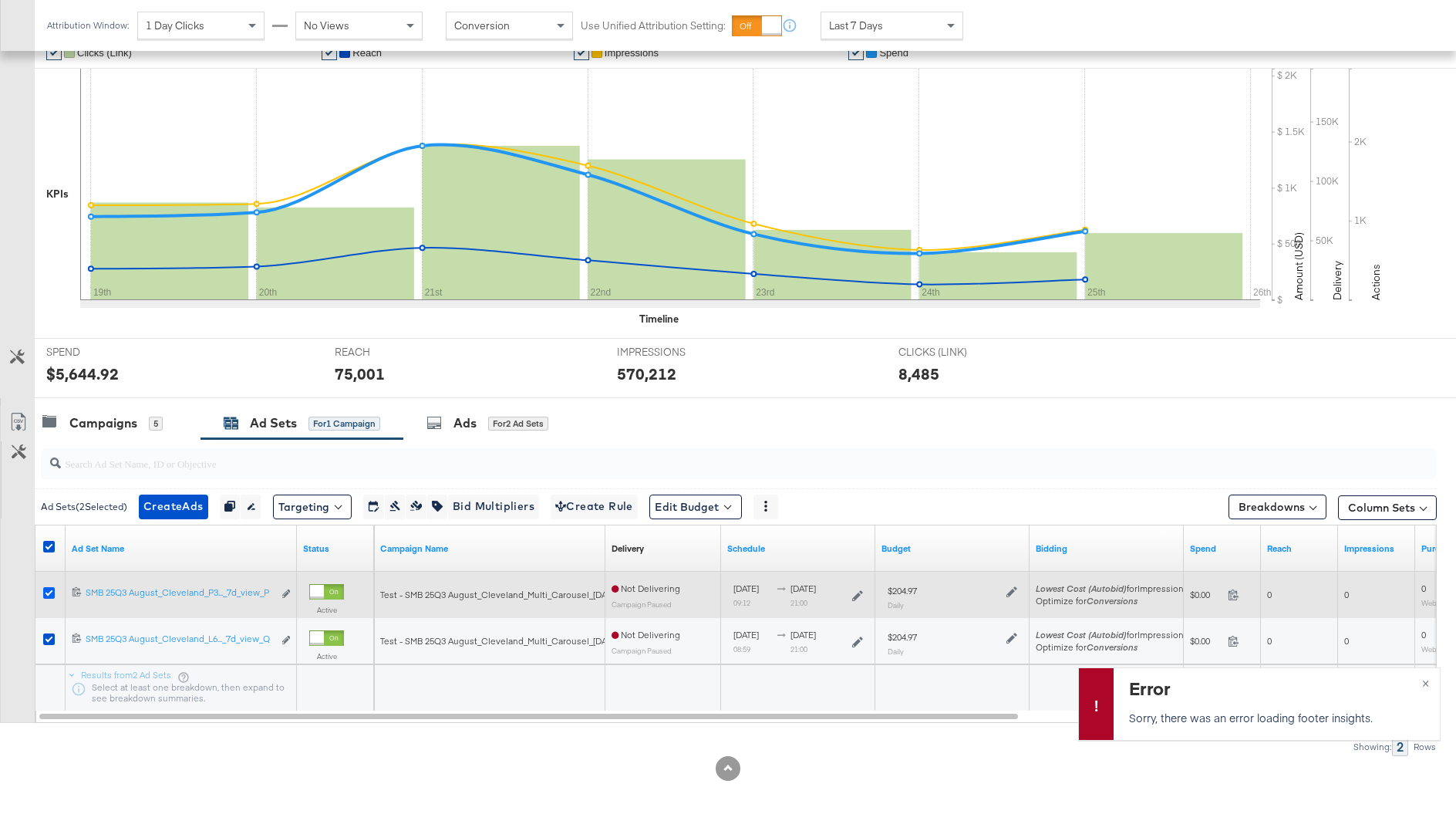
click at [48, 590] on icon at bounding box center [49, 593] width 11 height 11
click at [0, 0] on input "checkbox" at bounding box center [0, 0] width 0 height 0
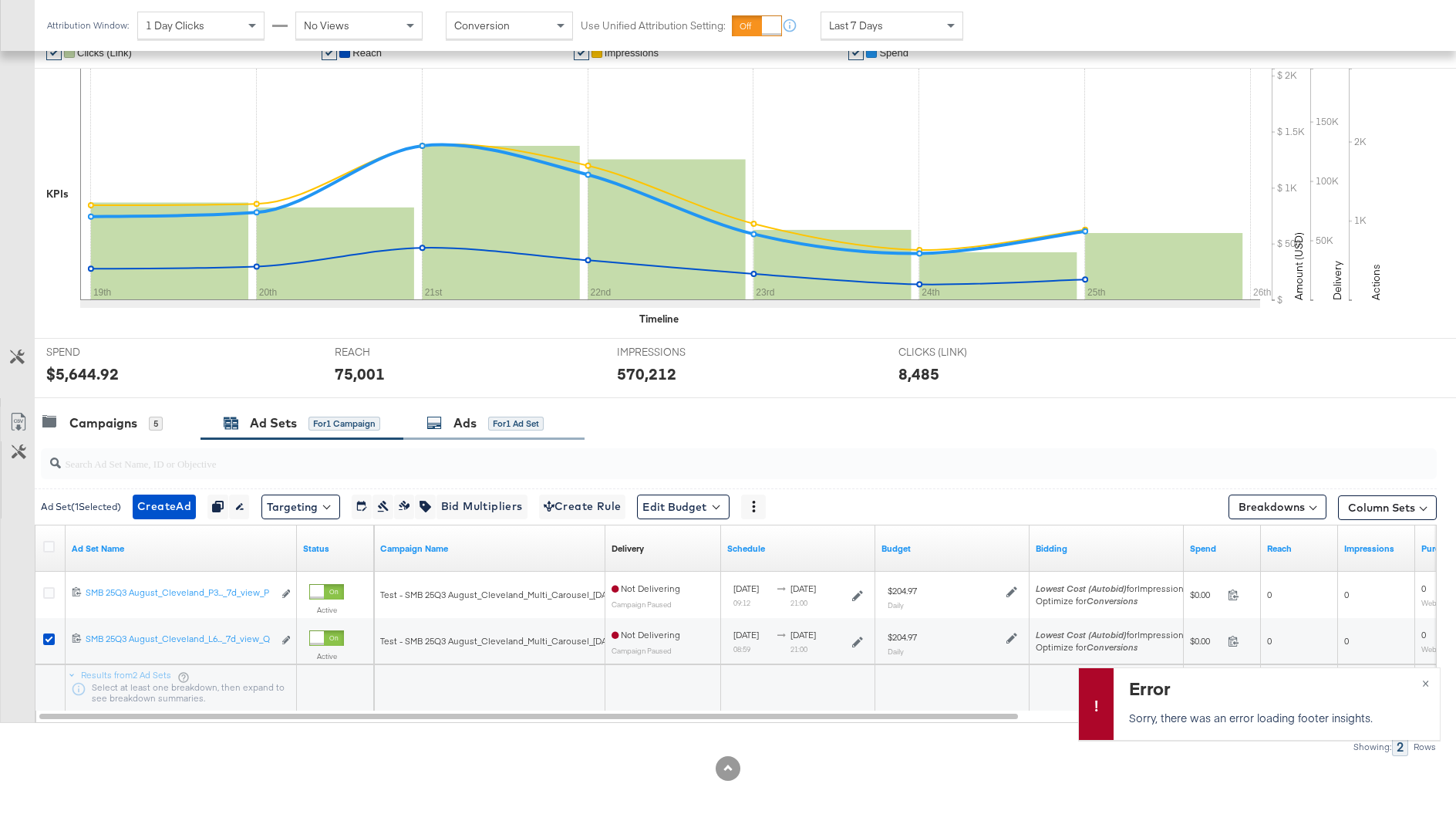
click at [514, 429] on div "Ads for 1 Ad Set" at bounding box center [494, 423] width 181 height 33
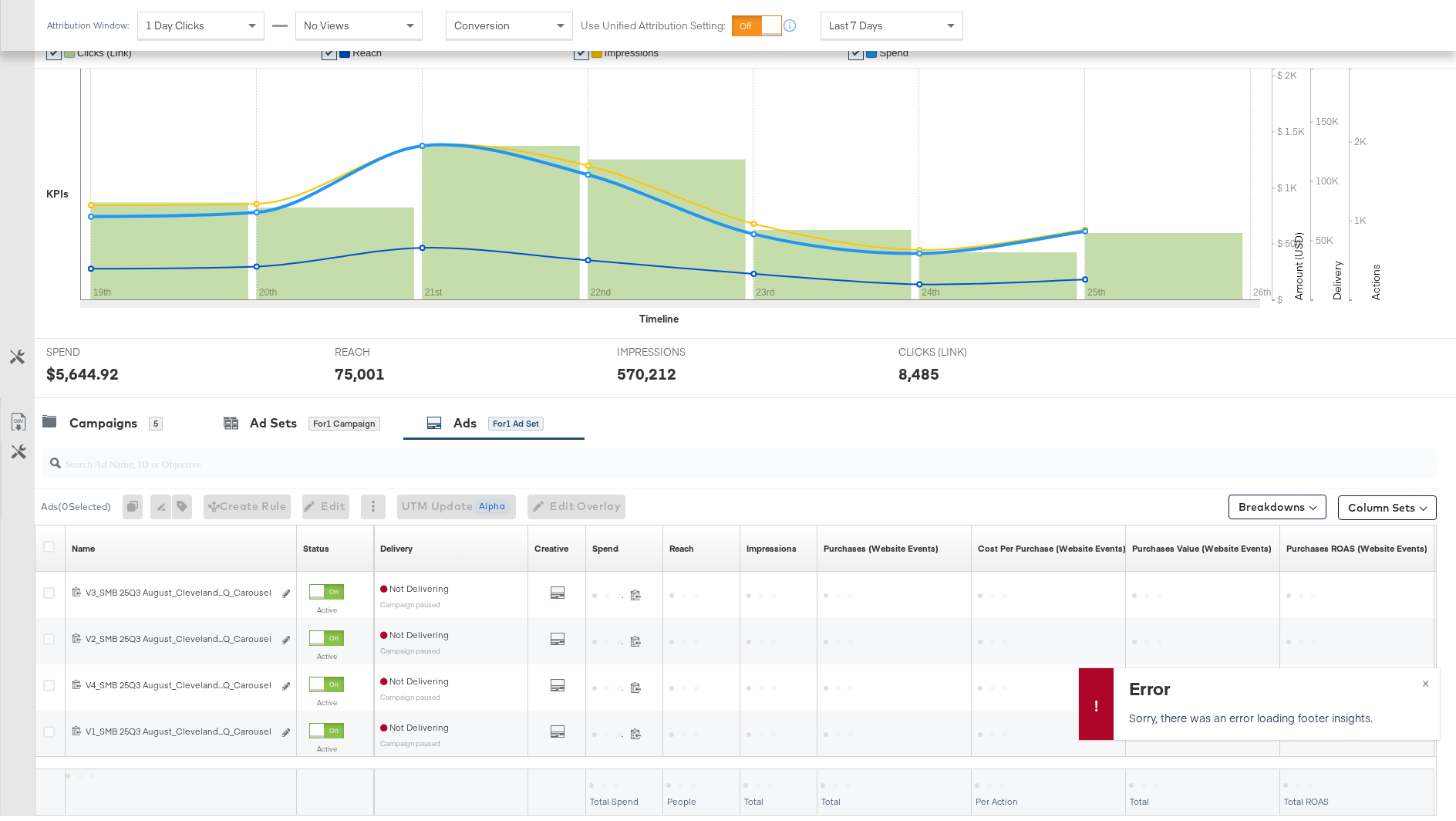
scroll to position [356, 0]
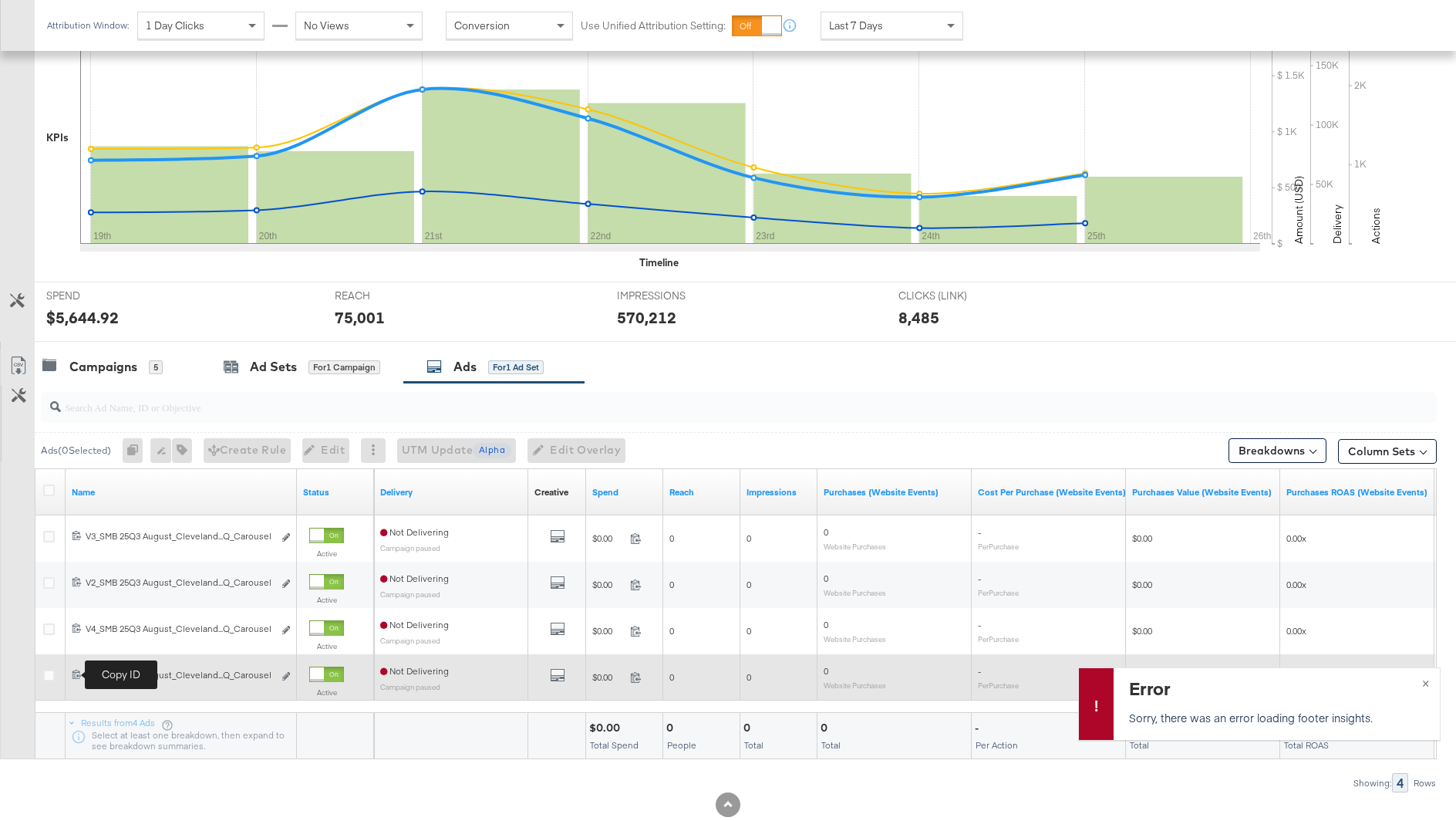
click at [73, 671] on icon at bounding box center [77, 674] width 10 height 10
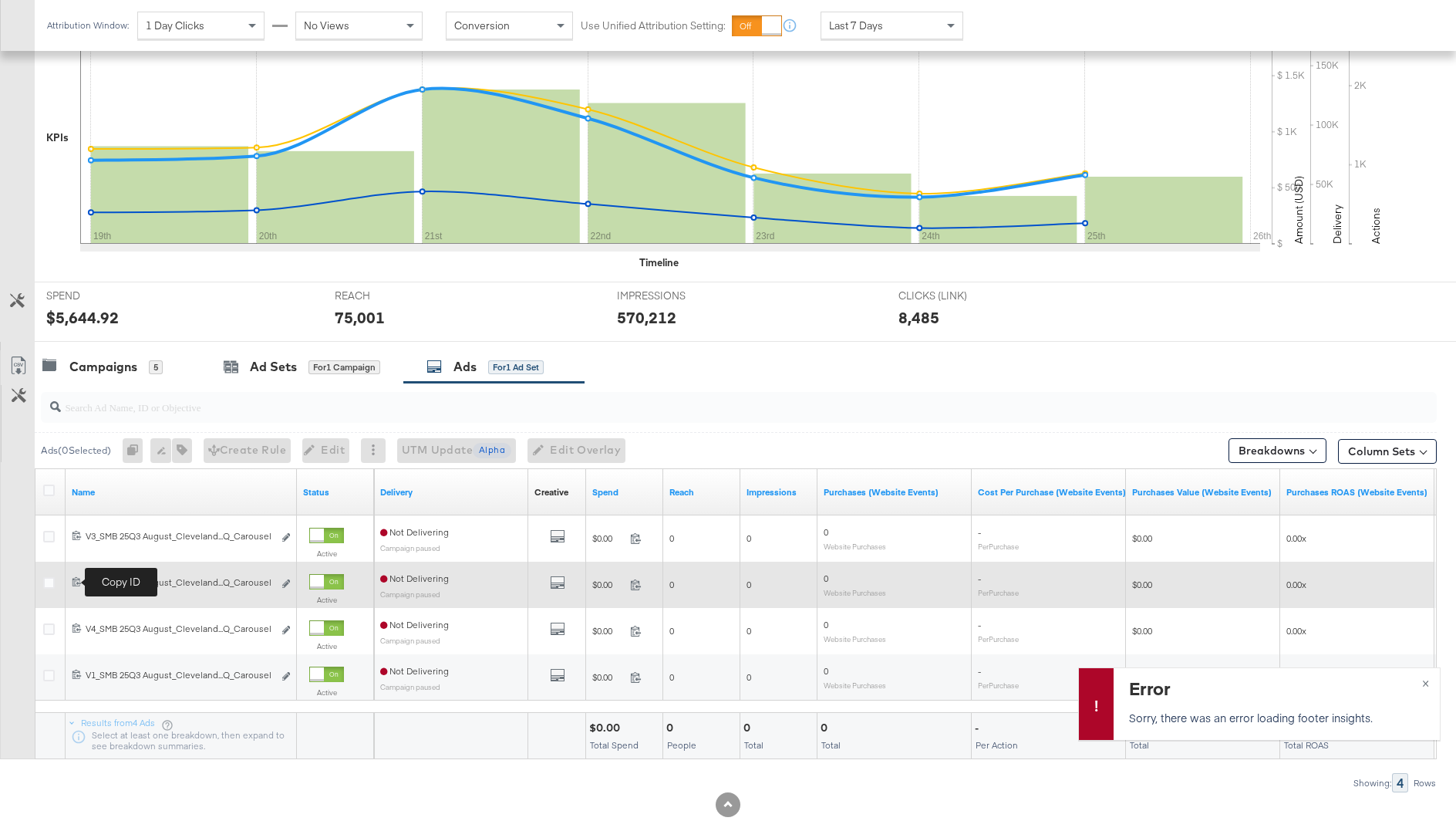
click at [74, 577] on icon at bounding box center [77, 581] width 10 height 10
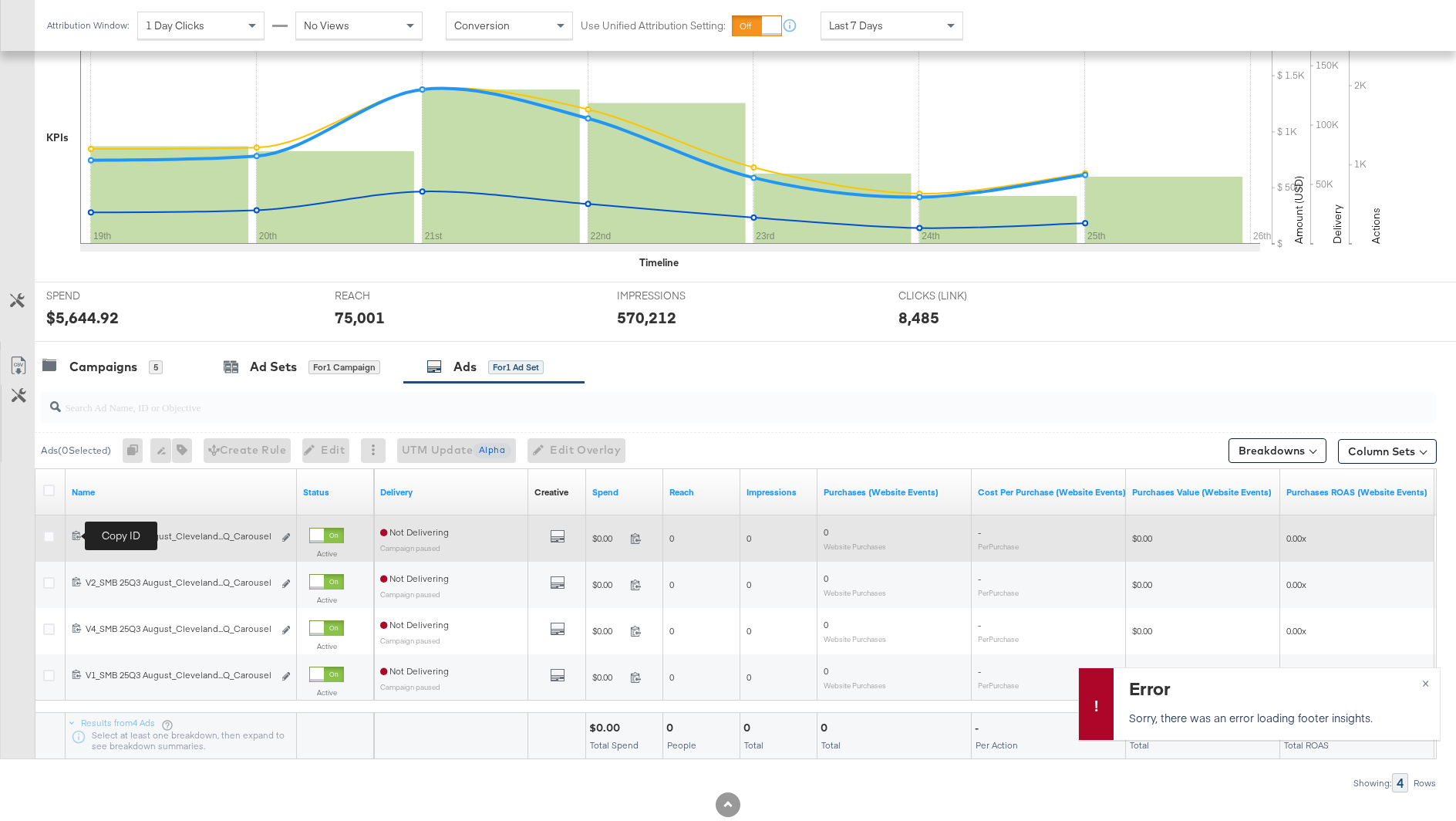
click at [73, 533] on icon at bounding box center [77, 535] width 10 height 10
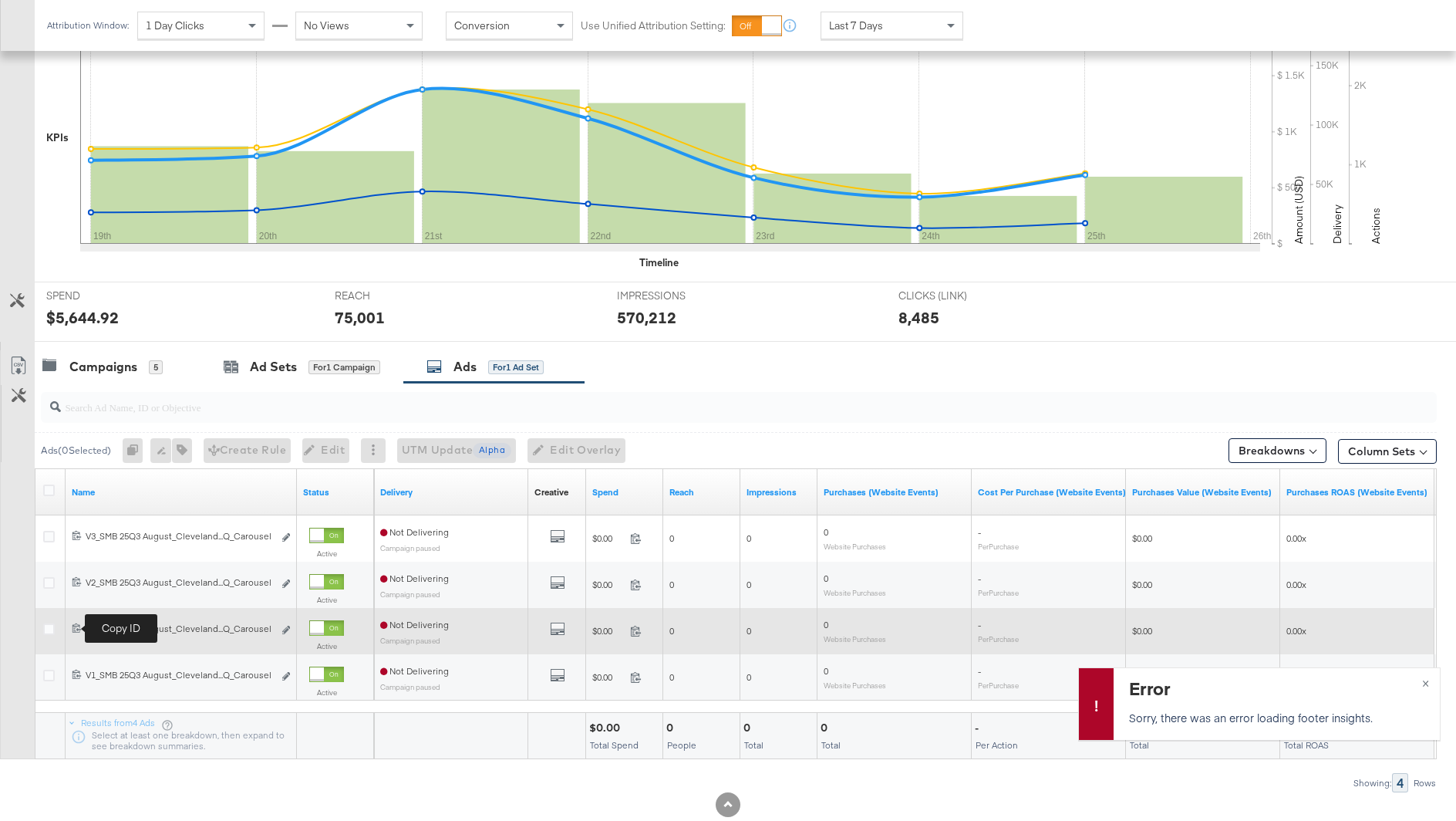
click at [77, 626] on icon at bounding box center [77, 627] width 10 height 10
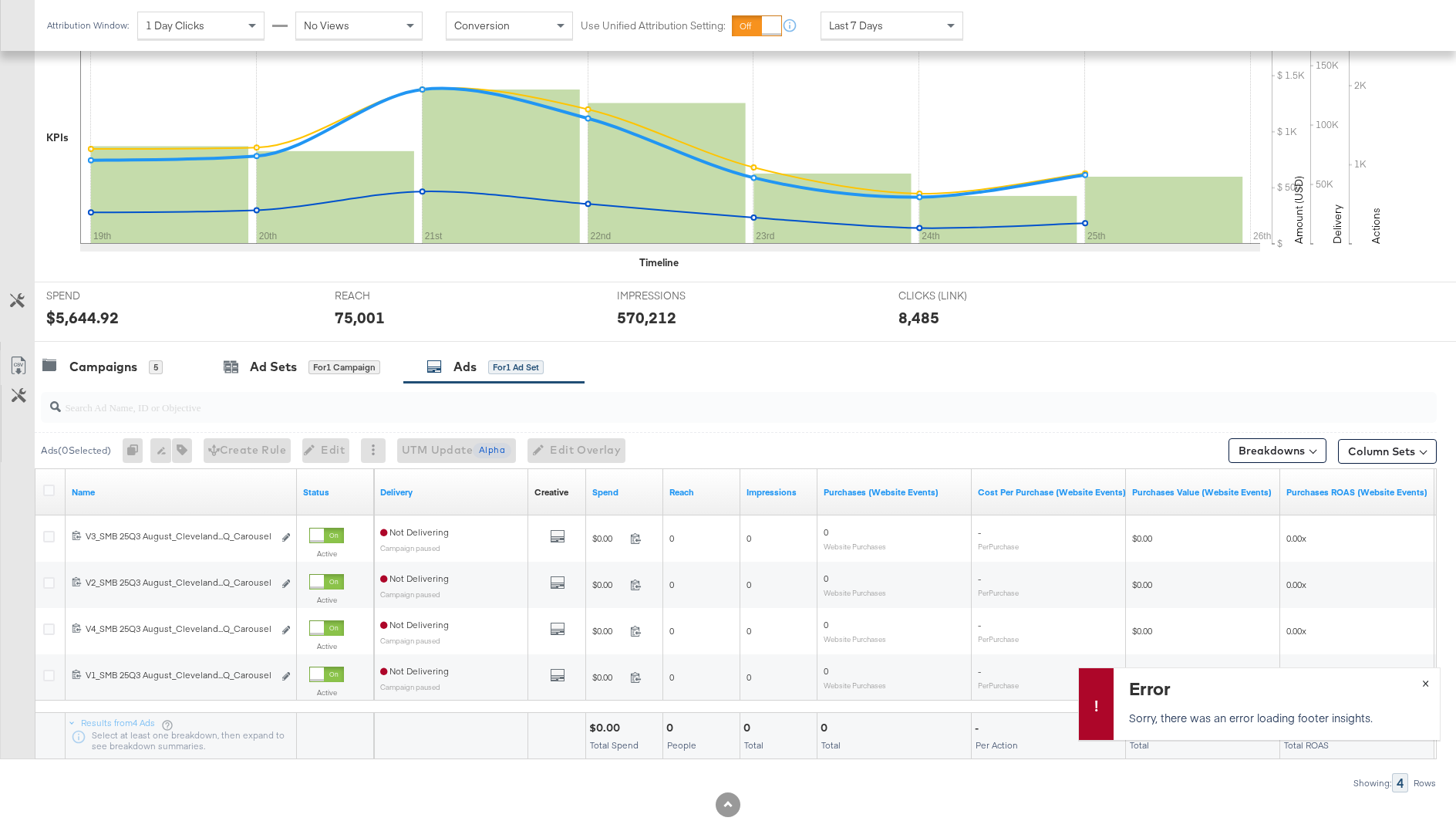
click at [1420, 679] on button "×" at bounding box center [1426, 682] width 29 height 28
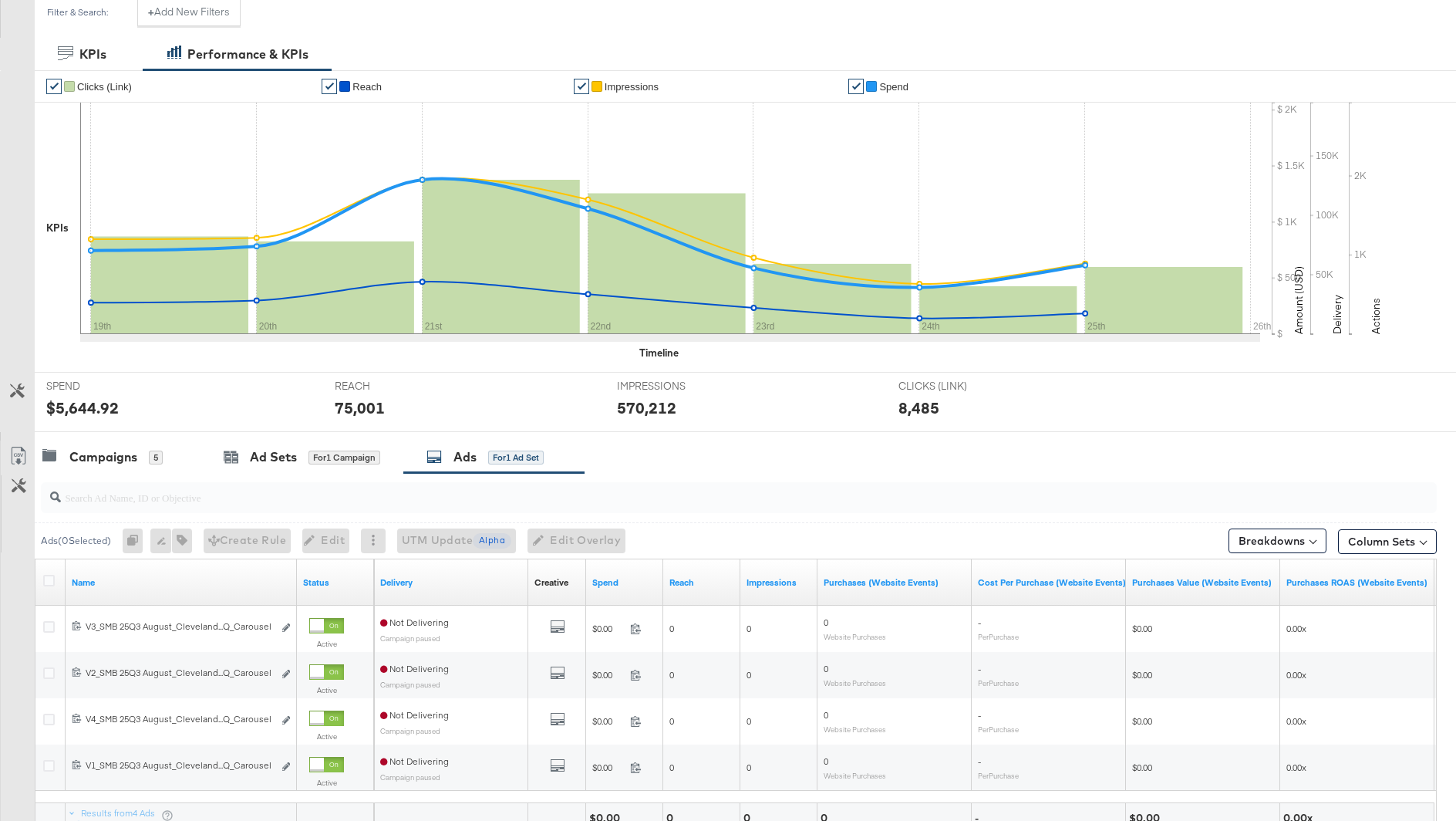
scroll to position [0, 0]
